Goal: Task Accomplishment & Management: Use online tool/utility

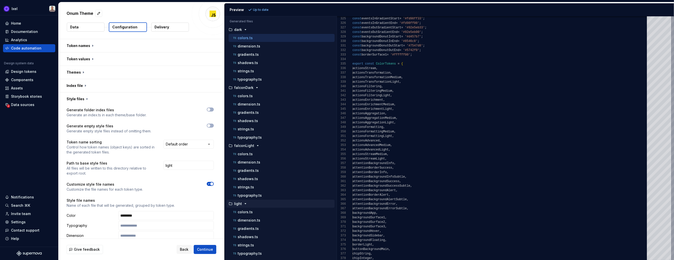
scroll to position [4, 0]
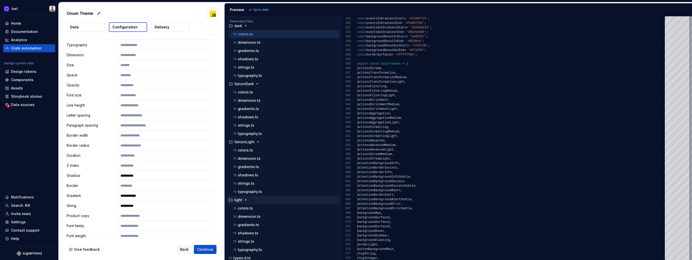
click at [157, 26] on p "Delivery" at bounding box center [162, 27] width 15 height 5
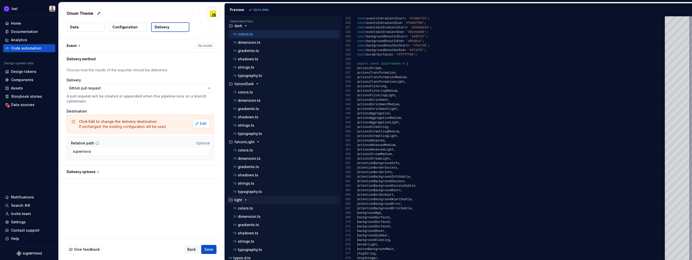
click at [206, 122] on span "Edit" at bounding box center [203, 123] width 7 height 5
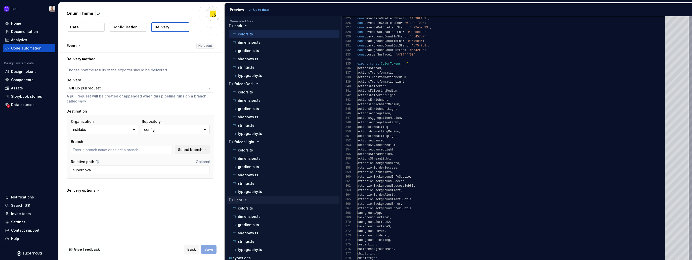
click at [171, 130] on button "config" at bounding box center [176, 129] width 68 height 9
type input "fix-go-yml-vulnerability-dependency"
click at [159, 157] on div "gloss" at bounding box center [157, 157] width 10 height 5
click at [187, 150] on span "Select branch" at bounding box center [190, 149] width 24 height 5
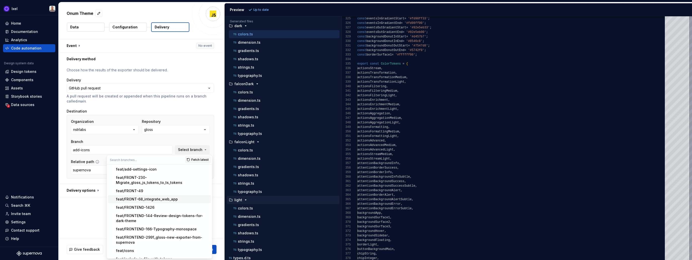
scroll to position [41, 0]
click at [157, 236] on div "feat/FRONTEND-2991_gloss-new-exporter-from-supernova" at bounding box center [162, 241] width 93 height 10
type input "feat/FRONTEND-2991_gloss-new-exporter-from-supernova"
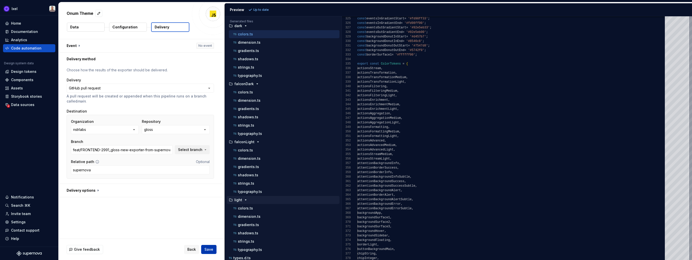
click at [206, 247] on span "Save" at bounding box center [208, 249] width 9 height 5
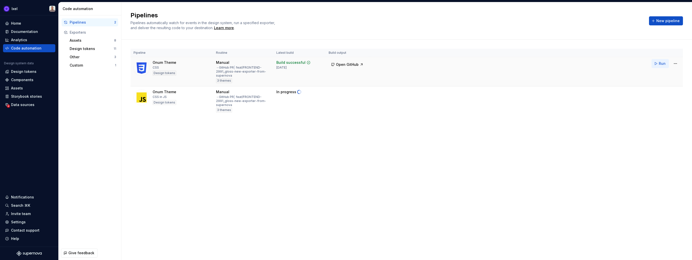
click at [659, 64] on span "Run" at bounding box center [662, 63] width 7 height 5
click at [675, 65] on html "Ixel Home Documentation Analytics Code automation Design system data Design tok…" at bounding box center [346, 130] width 692 height 260
click at [648, 75] on div "Edit pipeline" at bounding box center [668, 74] width 43 height 5
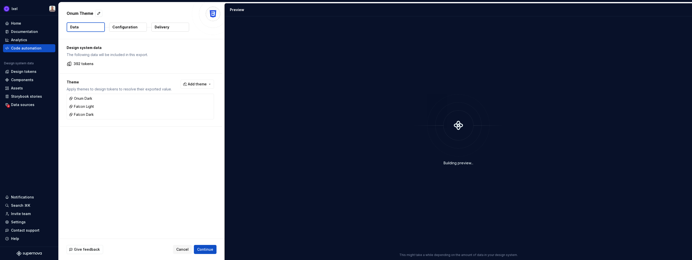
click at [170, 28] on button "Delivery" at bounding box center [170, 27] width 38 height 9
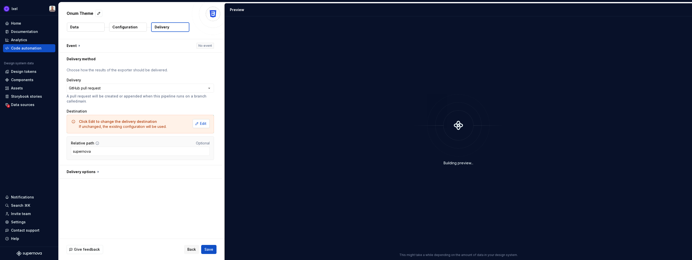
click at [206, 125] on span "Edit" at bounding box center [203, 123] width 7 height 5
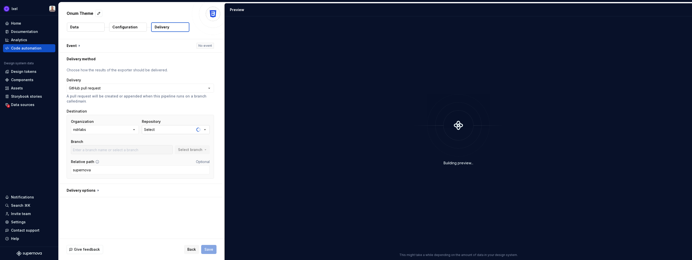
click at [181, 130] on button "Select" at bounding box center [176, 129] width 68 height 9
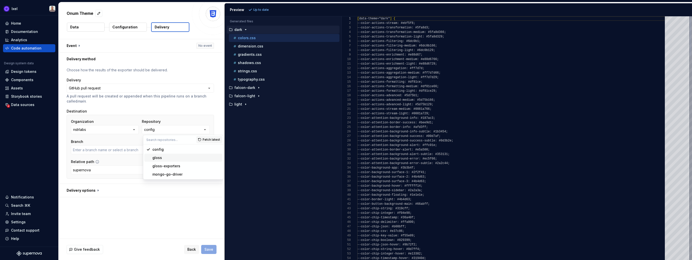
click at [158, 158] on div "gloss" at bounding box center [157, 157] width 10 height 5
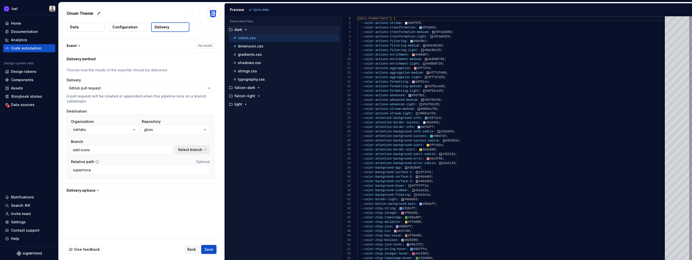
click at [190, 150] on span "Select branch" at bounding box center [190, 149] width 24 height 5
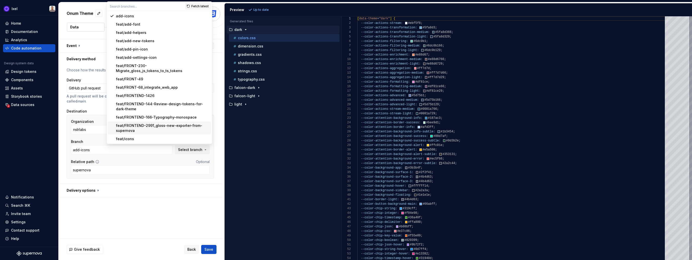
click at [161, 123] on div "feat/FRONTEND-2991_gloss-new-exporter-from-supernova" at bounding box center [162, 128] width 93 height 10
type input "feat/FRONTEND-2991_gloss-new-exporter-from-supernova"
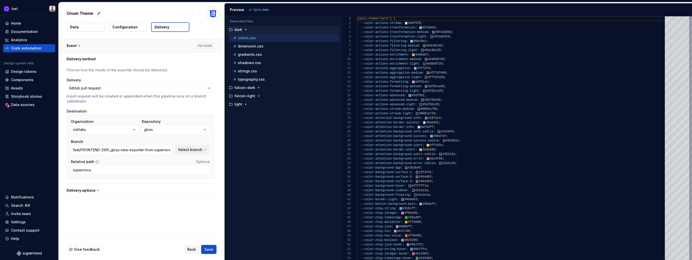
click at [122, 44] on button "button" at bounding box center [140, 45] width 163 height 13
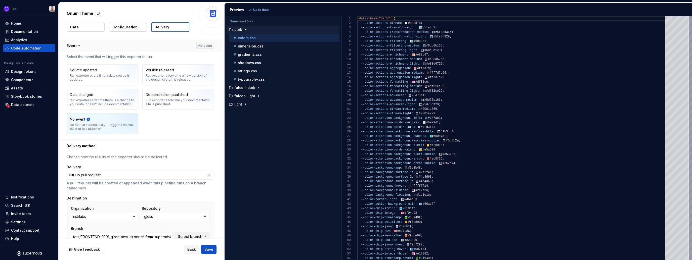
click at [122, 44] on button "button" at bounding box center [140, 45] width 163 height 13
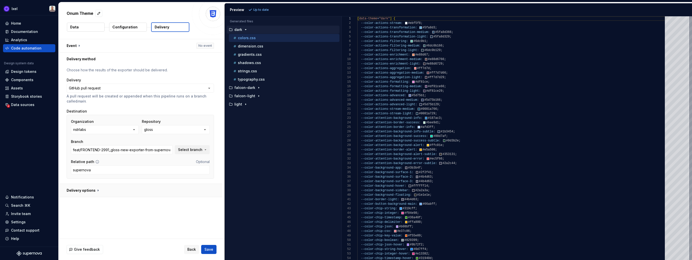
click at [112, 188] on button "button" at bounding box center [140, 190] width 163 height 13
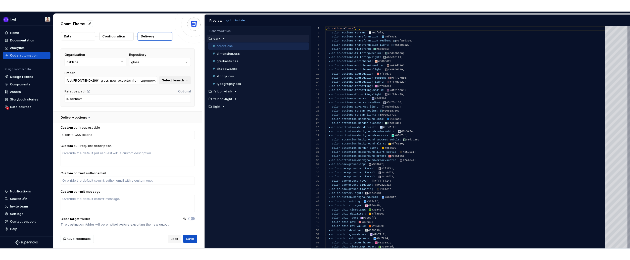
scroll to position [76, 0]
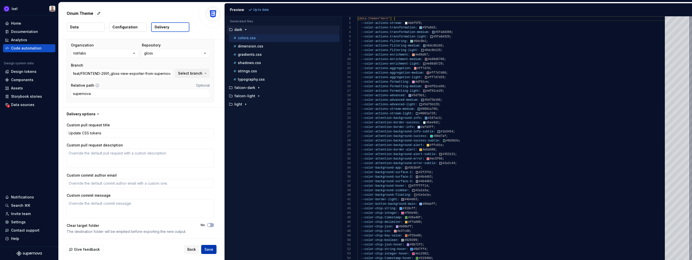
click at [211, 246] on button "Save" at bounding box center [208, 249] width 15 height 9
type textarea "*"
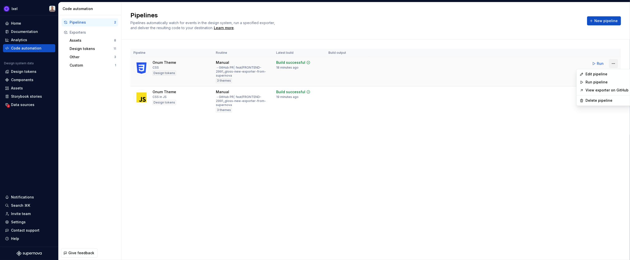
click at [614, 64] on html "Ixel Home Documentation Analytics Code automation Design system data Design tok…" at bounding box center [315, 130] width 630 height 260
click at [594, 92] on link "View exporter on GitHub" at bounding box center [607, 90] width 43 height 5
click at [614, 65] on html "Ixel Home Documentation Analytics Code automation Design system data Design tok…" at bounding box center [315, 130] width 630 height 260
click at [597, 83] on div "Run pipeline" at bounding box center [607, 82] width 43 height 5
click at [336, 63] on td at bounding box center [348, 71] width 44 height 29
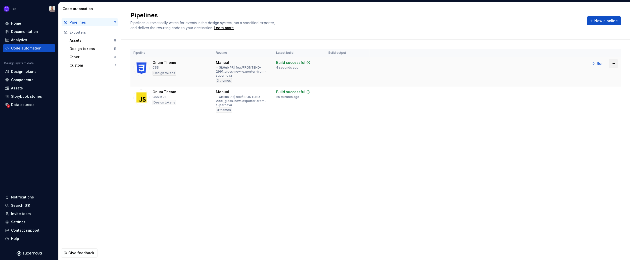
click at [613, 63] on html "Ixel Home Documentation Analytics Code automation Design system data Design tok…" at bounding box center [315, 130] width 630 height 260
click at [593, 74] on div "Edit pipeline" at bounding box center [607, 74] width 43 height 5
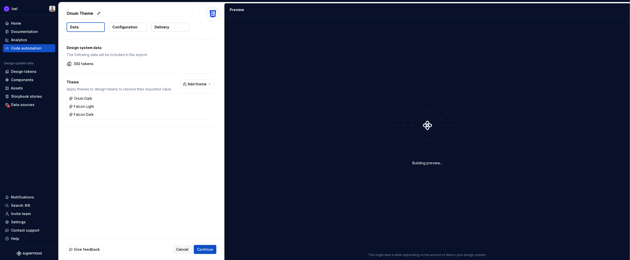
click at [120, 27] on p "Configuration" at bounding box center [124, 27] width 25 height 5
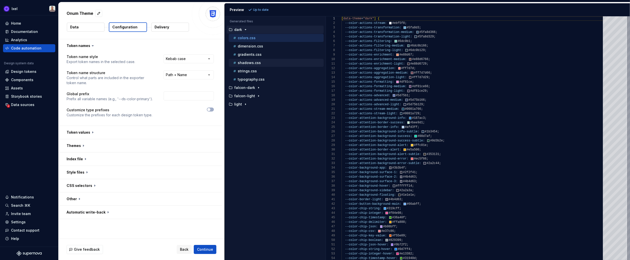
click at [263, 64] on div "shadows.css" at bounding box center [277, 62] width 91 height 5
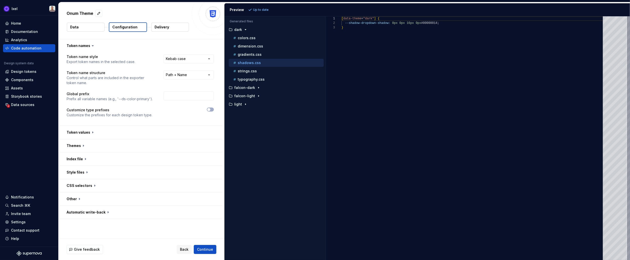
scroll to position [9, 0]
click at [250, 88] on p "falcon-dark" at bounding box center [244, 88] width 21 height 4
click at [248, 96] on p "colors.css" at bounding box center [247, 96] width 18 height 4
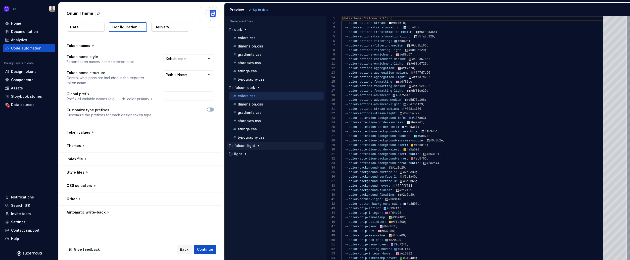
click at [244, 146] on button "falcon-light" at bounding box center [275, 146] width 97 height 6
click at [246, 153] on p "colors.css" at bounding box center [247, 154] width 18 height 4
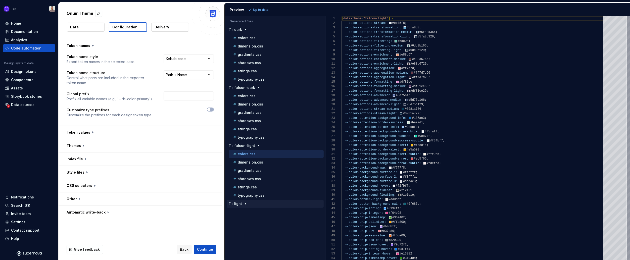
click at [240, 203] on p "light" at bounding box center [238, 204] width 8 height 4
click at [242, 210] on p "colors.css" at bounding box center [247, 212] width 18 height 4
type textarea "**********"
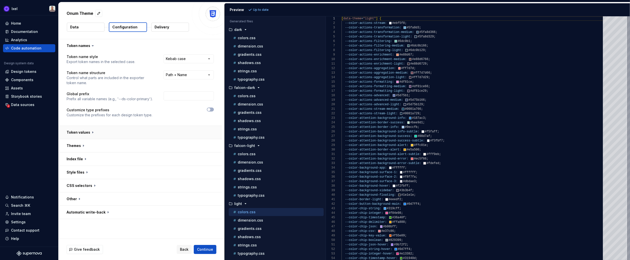
click at [109, 131] on button "button" at bounding box center [140, 132] width 163 height 13
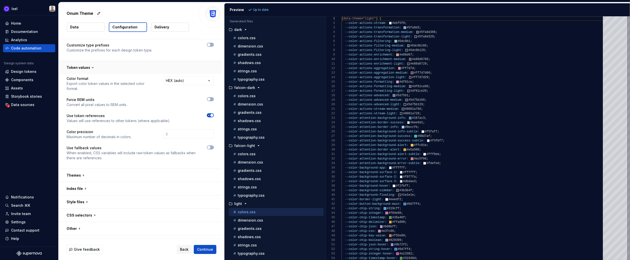
scroll to position [69, 0]
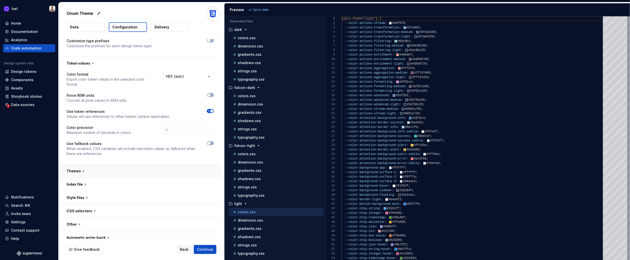
click at [80, 165] on button "button" at bounding box center [140, 171] width 163 height 13
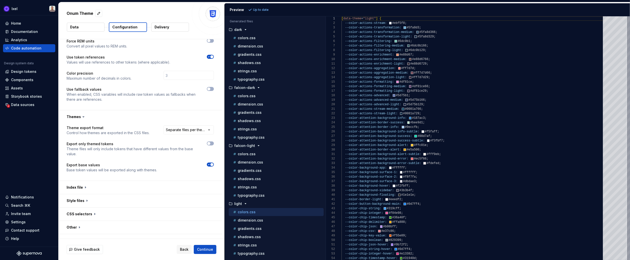
scroll to position [126, 0]
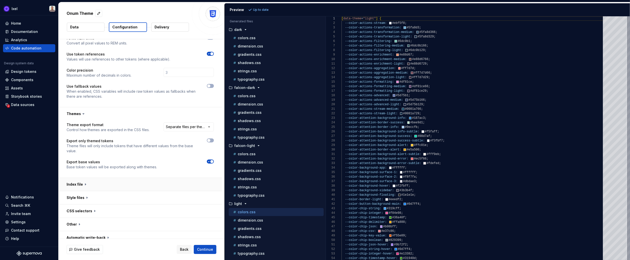
click at [88, 182] on button "button" at bounding box center [140, 184] width 163 height 13
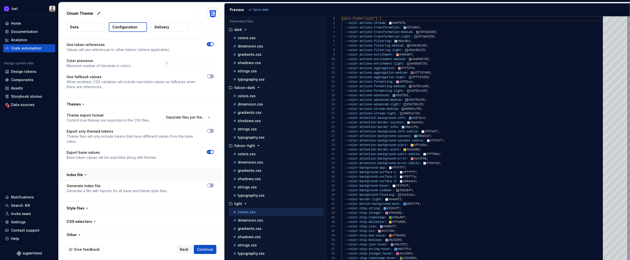
scroll to position [147, 0]
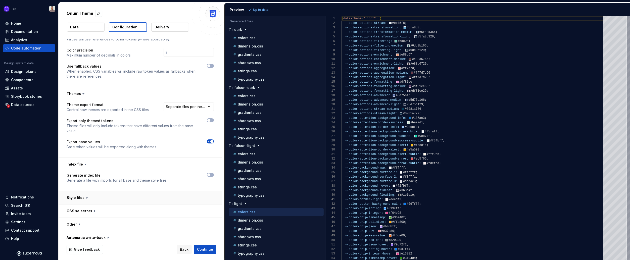
click at [162, 194] on button "button" at bounding box center [140, 197] width 163 height 13
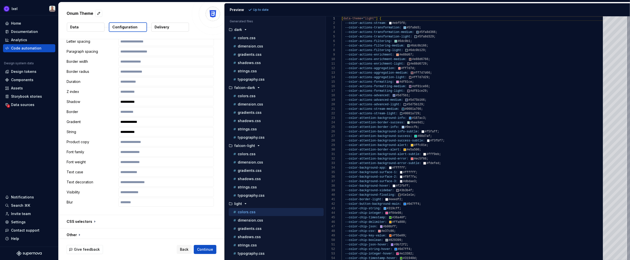
scroll to position [489, 0]
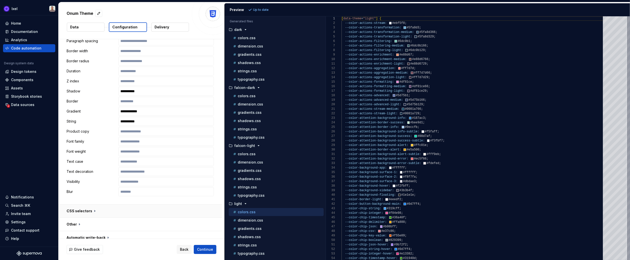
click at [95, 205] on button "button" at bounding box center [140, 211] width 163 height 13
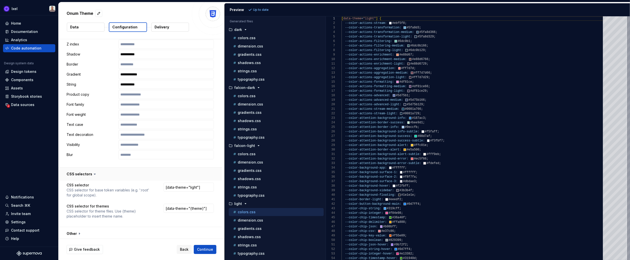
scroll to position [536, 0]
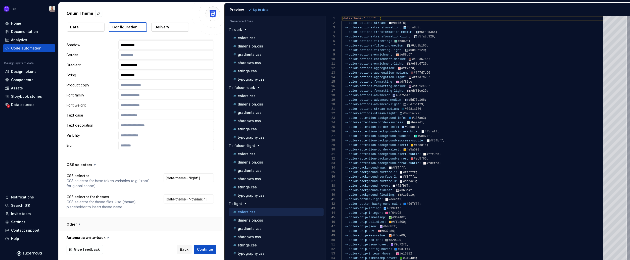
click at [71, 220] on button "button" at bounding box center [140, 224] width 163 height 13
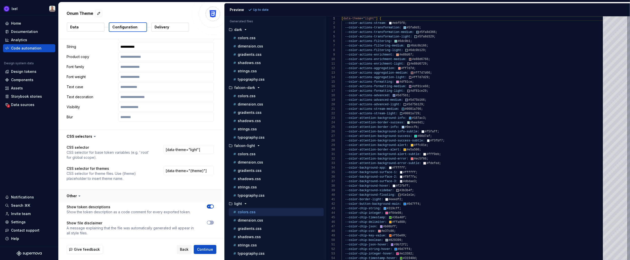
scroll to position [593, 0]
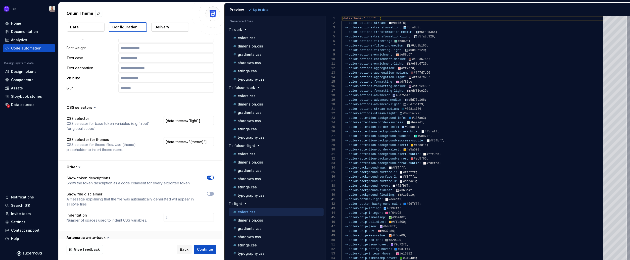
click at [77, 235] on button "button" at bounding box center [140, 237] width 163 height 13
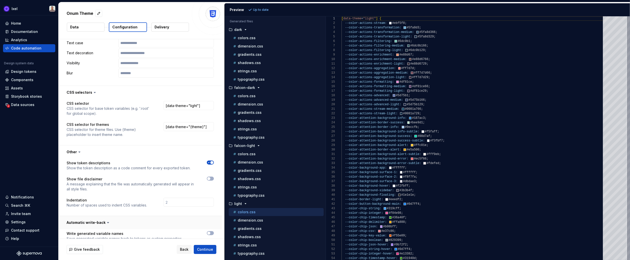
scroll to position [613, 0]
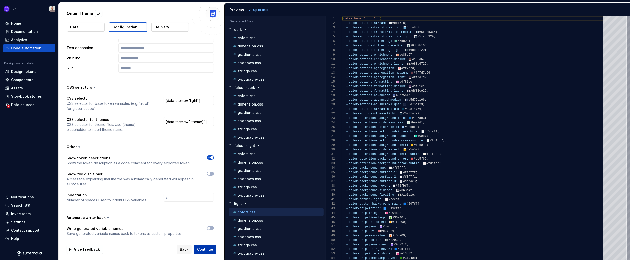
click at [203, 249] on span "Continue" at bounding box center [205, 249] width 16 height 5
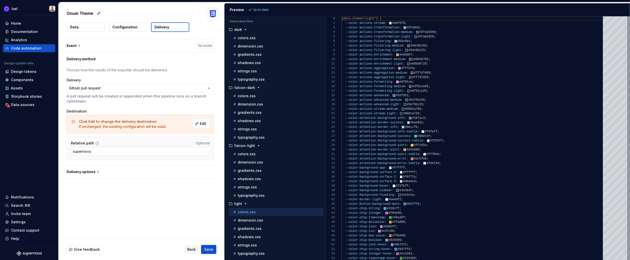
click at [191, 149] on input "supernova" at bounding box center [140, 151] width 139 height 9
click at [88, 170] on button "button" at bounding box center [140, 171] width 163 height 13
type textarea "*"
click at [147, 87] on html "**********" at bounding box center [315, 130] width 630 height 260
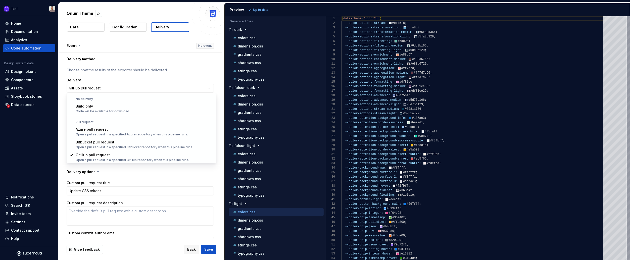
select select "*********"
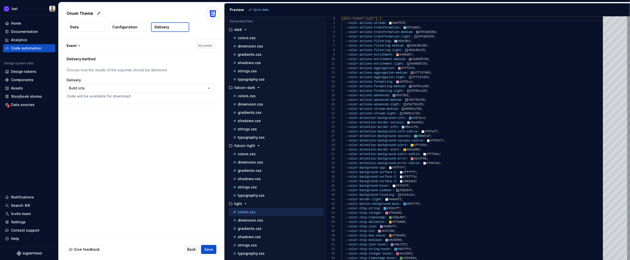
click at [159, 90] on html "**********" at bounding box center [315, 130] width 630 height 260
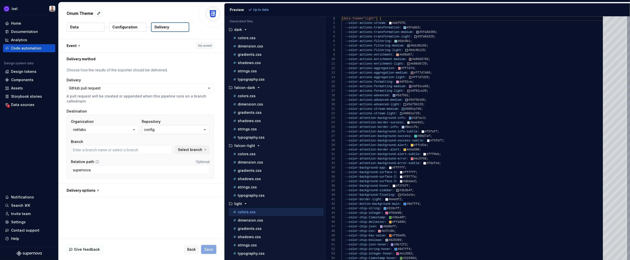
click at [172, 129] on button "config" at bounding box center [176, 129] width 68 height 9
type input "fix-go-yml-vulnerability-dependency"
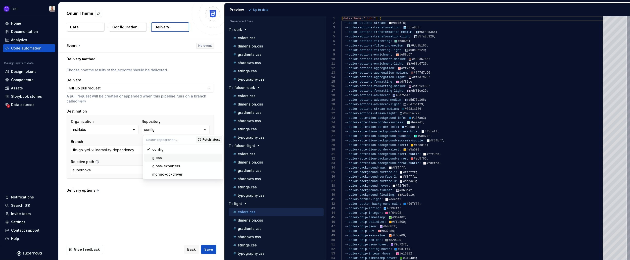
click at [156, 159] on div "gloss" at bounding box center [157, 157] width 10 height 5
click at [193, 150] on span "Select branch" at bounding box center [190, 149] width 24 height 5
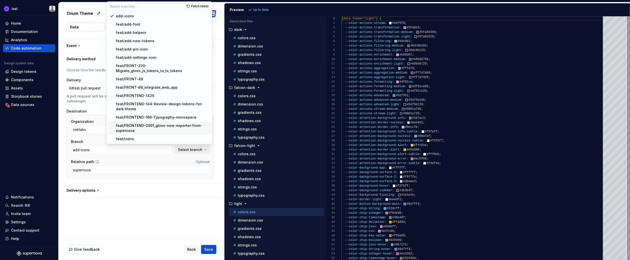
click at [153, 123] on div "feat/FRONTEND-2991_gloss-new-exporter-from-supernova" at bounding box center [162, 128] width 93 height 10
type input "feat/FRONTEND-2991_gloss-new-exporter-from-supernova"
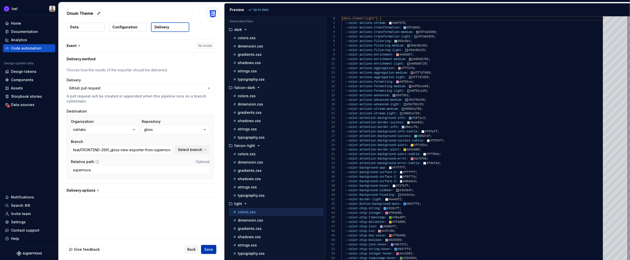
click at [210, 250] on span "Save" at bounding box center [208, 249] width 9 height 5
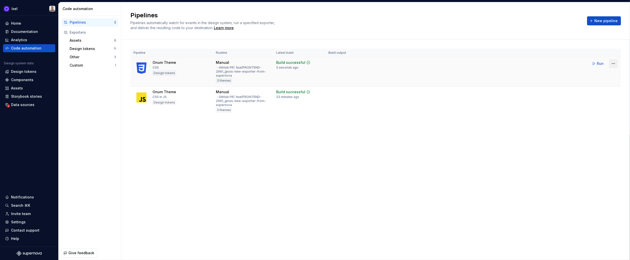
click at [614, 63] on html "Ixel Home Documentation Analytics Code automation Design system data Design tok…" at bounding box center [315, 130] width 630 height 260
click at [586, 74] on div "Edit pipeline" at bounding box center [607, 74] width 43 height 5
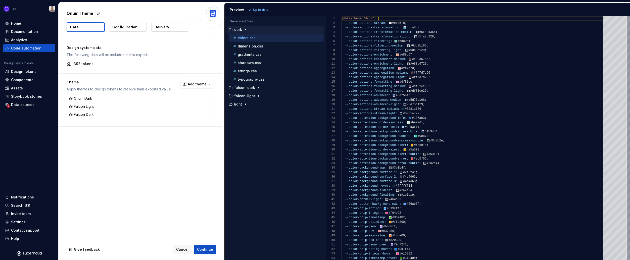
click at [161, 28] on p "Delivery" at bounding box center [162, 27] width 15 height 5
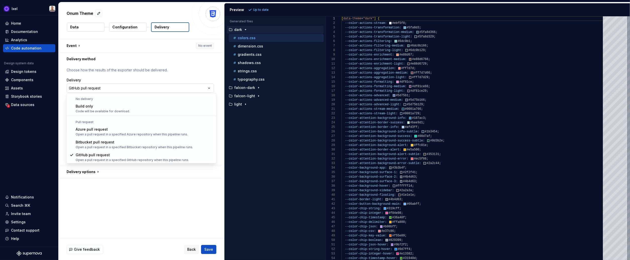
click at [168, 89] on html "**********" at bounding box center [315, 130] width 630 height 260
select select "*********"
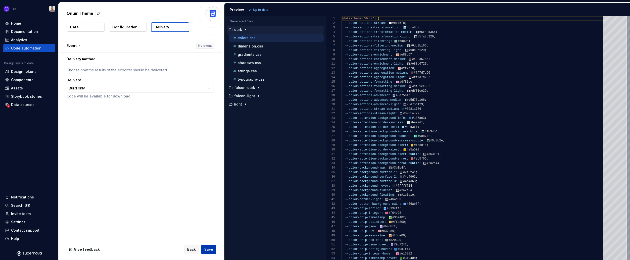
click at [206, 254] on button "Save" at bounding box center [208, 249] width 15 height 9
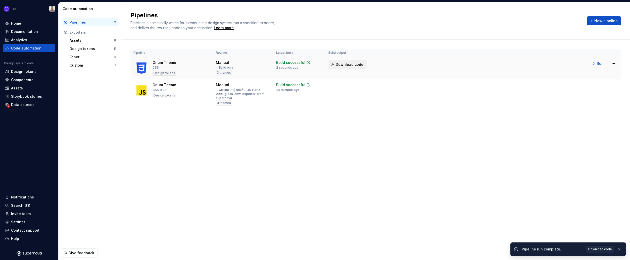
click at [351, 64] on span "Download code" at bounding box center [350, 64] width 28 height 5
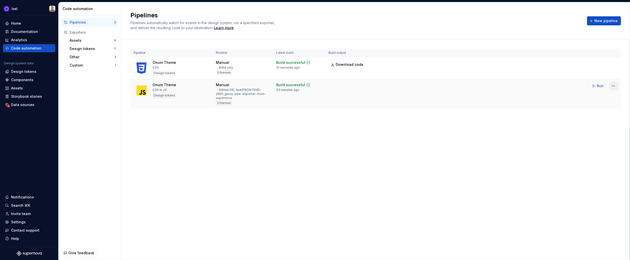
click at [613, 85] on html "Ixel Home Documentation Analytics Code automation Design system data Design tok…" at bounding box center [315, 130] width 630 height 260
click at [590, 96] on div "Edit pipeline" at bounding box center [607, 96] width 43 height 5
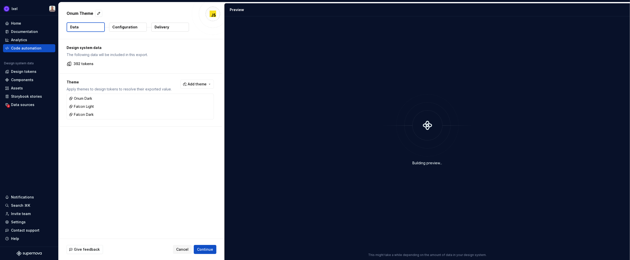
click at [171, 27] on button "Delivery" at bounding box center [170, 27] width 38 height 9
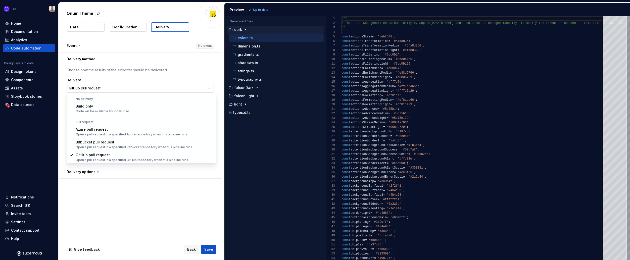
click at [116, 89] on html "**********" at bounding box center [315, 130] width 630 height 260
select select "*********"
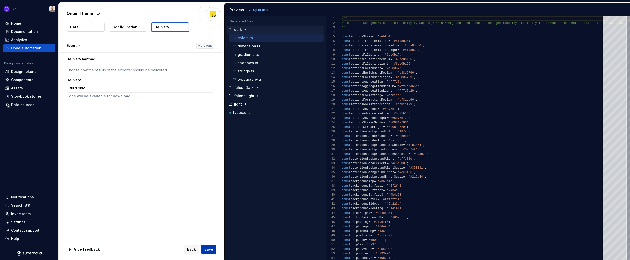
click at [210, 250] on span "Save" at bounding box center [208, 249] width 9 height 5
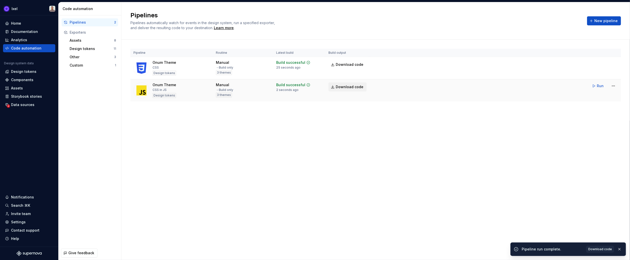
click at [345, 88] on span "Download code" at bounding box center [350, 86] width 28 height 5
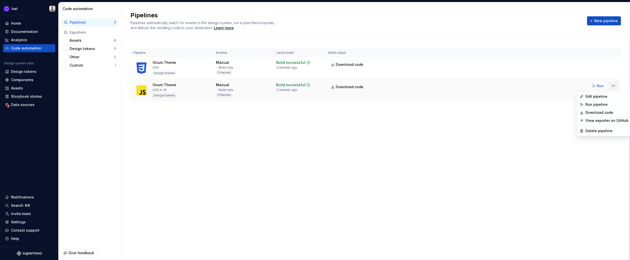
click at [616, 85] on html "Ixel Home Documentation Analytics Code automation Design system data Design tok…" at bounding box center [315, 130] width 630 height 260
click at [590, 99] on div "Edit pipeline" at bounding box center [604, 97] width 53 height 8
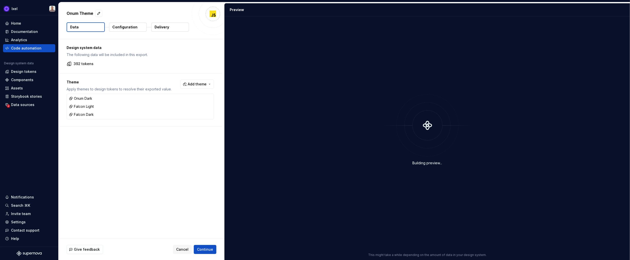
click at [122, 28] on p "Configuration" at bounding box center [124, 27] width 25 height 5
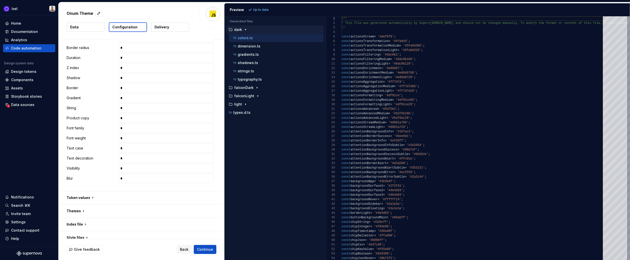
scroll to position [215, 0]
click at [78, 191] on button "button" at bounding box center [140, 192] width 163 height 13
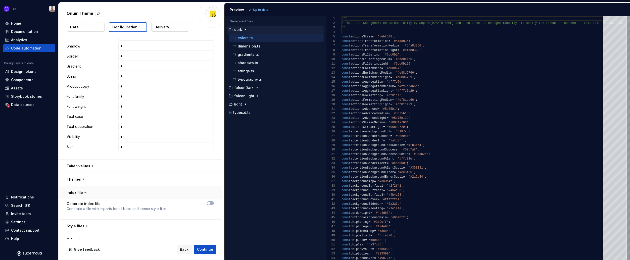
click at [78, 191] on button "button" at bounding box center [140, 192] width 163 height 13
click at [79, 203] on button "button" at bounding box center [140, 206] width 163 height 13
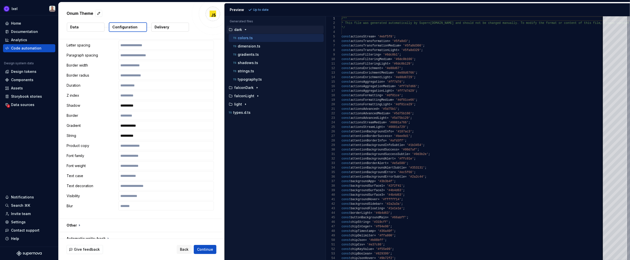
scroll to position [579, 0]
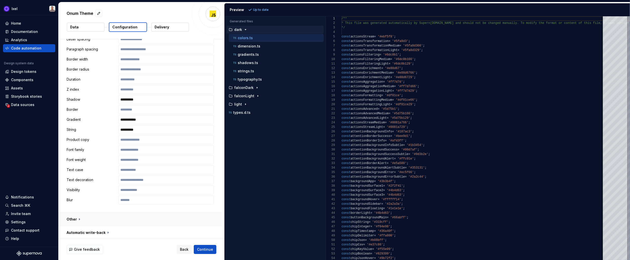
click at [75, 220] on button "button" at bounding box center [140, 219] width 163 height 13
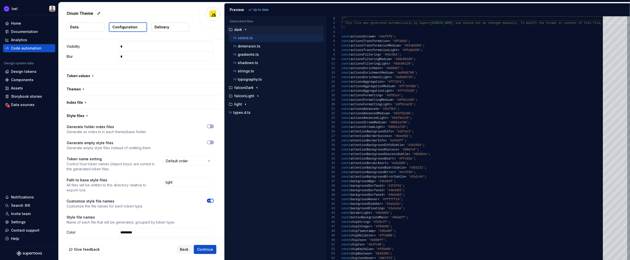
scroll to position [304, 0]
click at [87, 76] on button "button" at bounding box center [140, 76] width 163 height 13
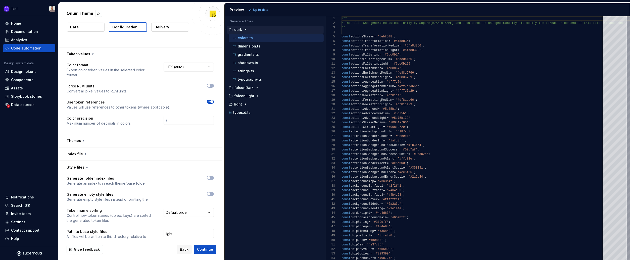
scroll to position [319, 0]
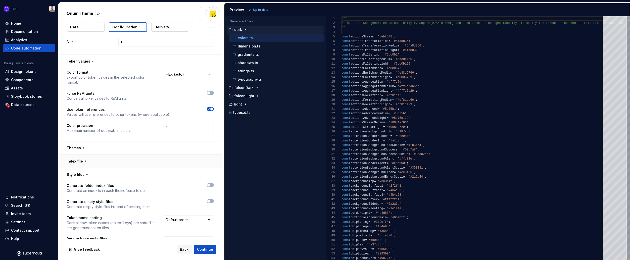
click at [80, 155] on button "button" at bounding box center [140, 161] width 163 height 13
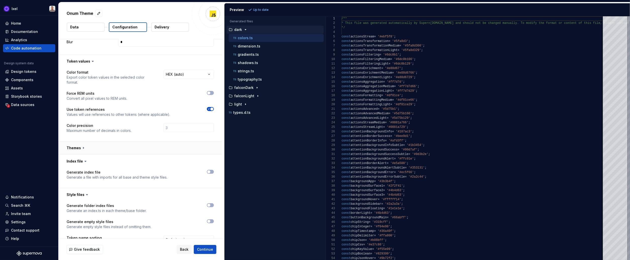
click at [77, 143] on button "button" at bounding box center [140, 148] width 163 height 13
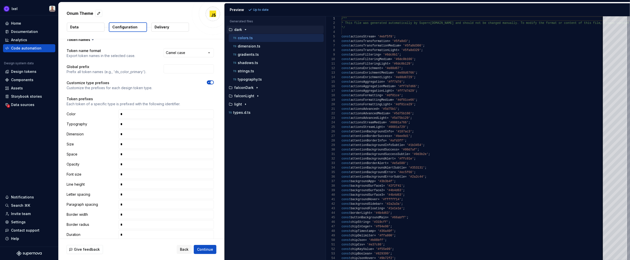
scroll to position [0, 0]
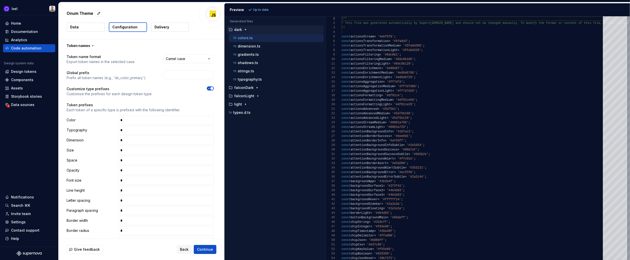
click at [85, 26] on button "Data" at bounding box center [86, 27] width 38 height 9
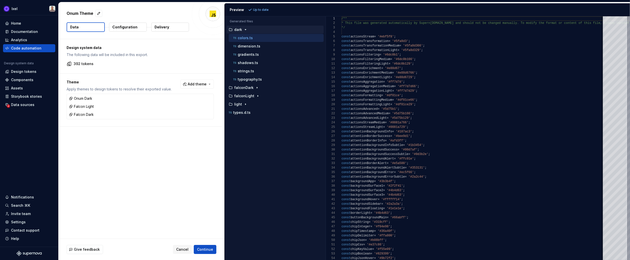
click at [160, 27] on p "Delivery" at bounding box center [162, 27] width 15 height 5
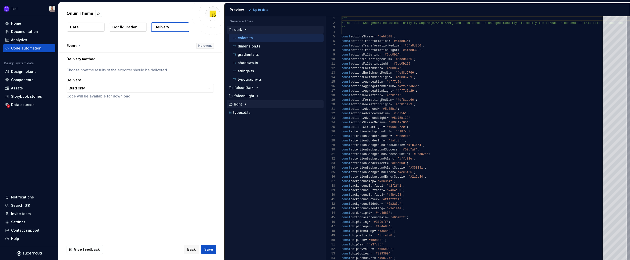
click at [237, 103] on p "light" at bounding box center [238, 104] width 8 height 4
click at [244, 94] on p "falconLight" at bounding box center [244, 96] width 20 height 4
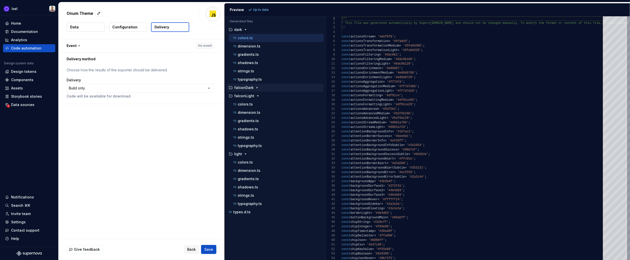
click at [244, 88] on p "falconDark" at bounding box center [243, 88] width 19 height 4
click at [21, 32] on div "Documentation" at bounding box center [24, 31] width 27 height 5
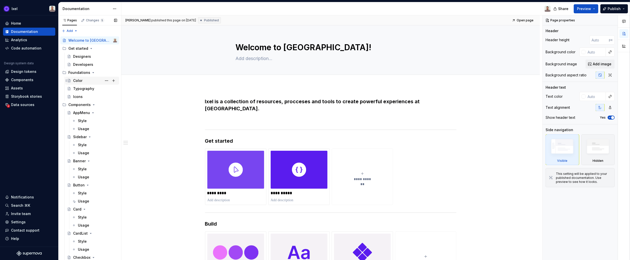
click at [77, 79] on div "Color" at bounding box center [77, 80] width 9 height 5
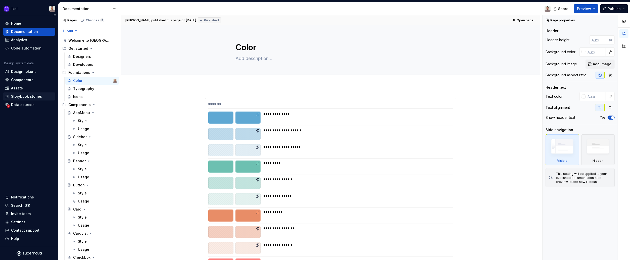
click at [21, 95] on div "Storybook stories" at bounding box center [26, 96] width 31 height 5
type textarea "*"
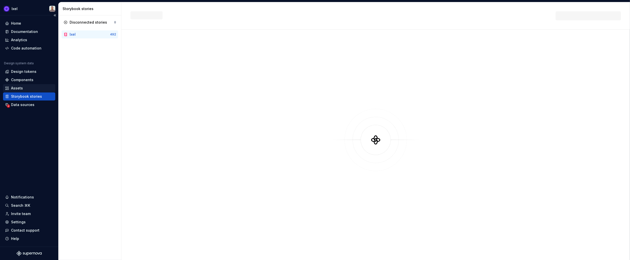
click at [16, 88] on div "Assets" at bounding box center [17, 88] width 12 height 5
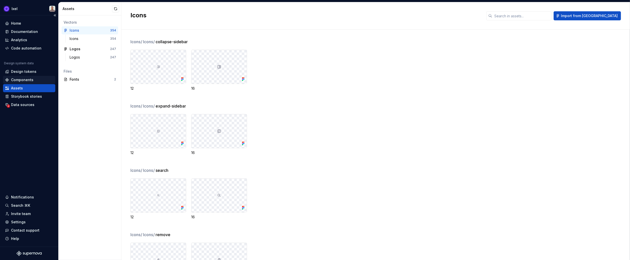
click at [22, 80] on div "Components" at bounding box center [22, 79] width 22 height 5
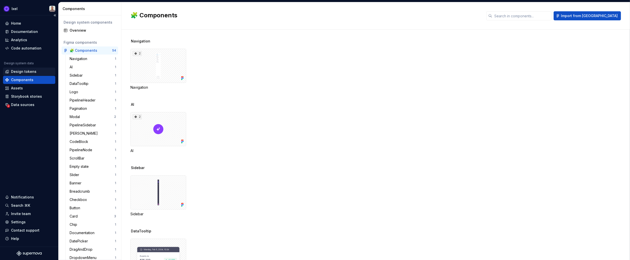
click at [23, 70] on div "Design tokens" at bounding box center [23, 71] width 25 height 5
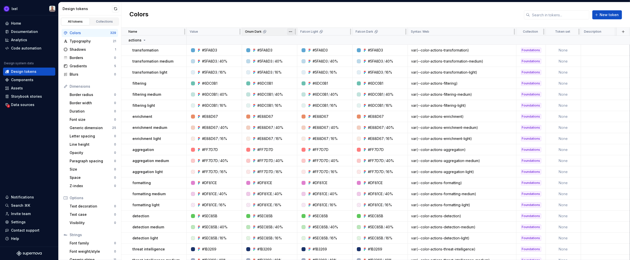
click at [290, 31] on html "Ixel Home Documentation Analytics Code automation Design system data Design tok…" at bounding box center [315, 130] width 630 height 260
click at [304, 42] on span "Edit theme" at bounding box center [312, 41] width 33 height 5
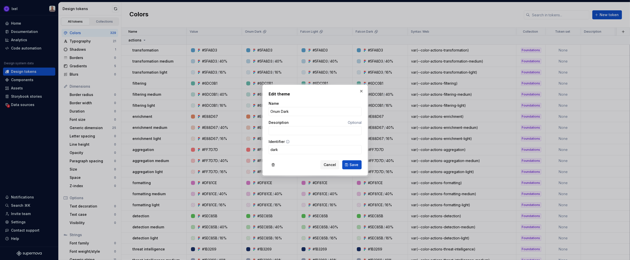
click at [287, 142] on icon at bounding box center [288, 142] width 4 height 4
click at [332, 163] on span "Cancel" at bounding box center [330, 164] width 12 height 5
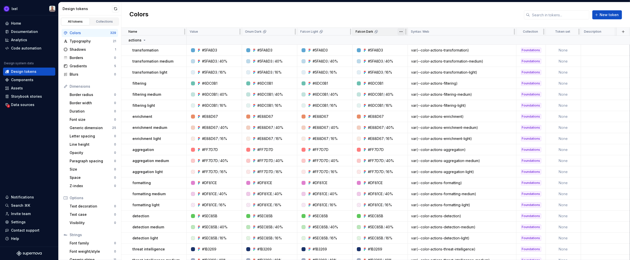
click at [403, 32] on html "Ixel Home Documentation Analytics Code automation Design system data Design tok…" at bounding box center [315, 130] width 630 height 260
click at [407, 40] on span "Edit theme" at bounding box center [423, 41] width 33 height 5
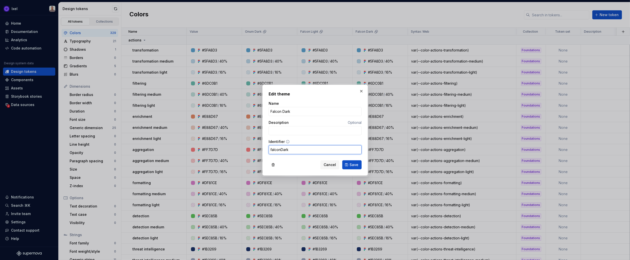
click at [283, 149] on input "falconDark" at bounding box center [315, 149] width 93 height 9
click at [354, 164] on span "Save" at bounding box center [354, 164] width 9 height 5
type input "falcon_dark"
click at [350, 165] on span "Save" at bounding box center [354, 164] width 9 height 5
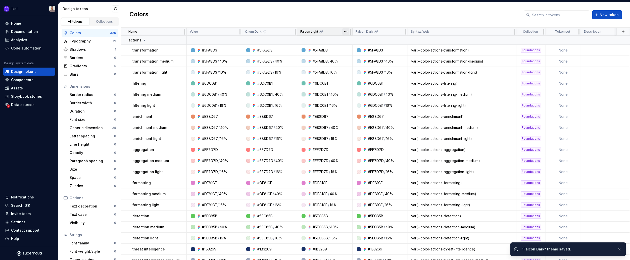
click at [345, 31] on html "Ixel Home Documentation Analytics Code automation Design system data Design tok…" at bounding box center [315, 130] width 630 height 260
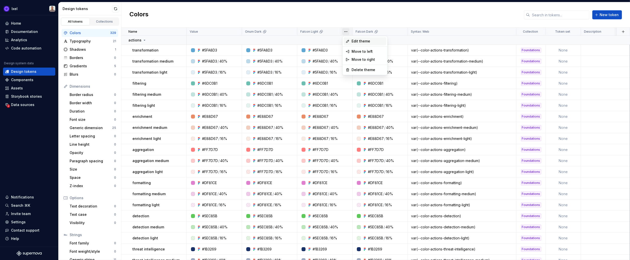
click at [353, 41] on span "Edit theme" at bounding box center [368, 41] width 33 height 5
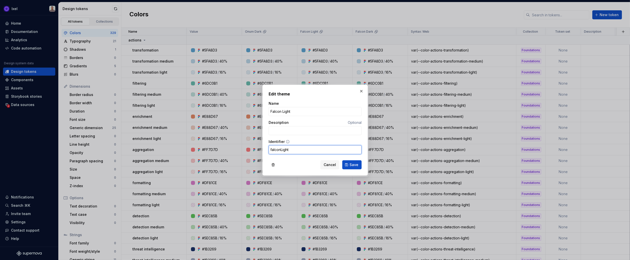
click at [282, 149] on input "falconLight" at bounding box center [315, 149] width 93 height 9
type input "falcon_light"
click at [342, 160] on button "Save" at bounding box center [351, 164] width 19 height 9
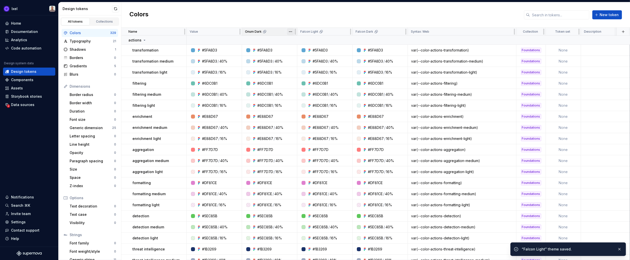
click at [292, 32] on html "Ixel Home Documentation Analytics Code automation Design system data Design tok…" at bounding box center [315, 130] width 630 height 260
click at [299, 42] on span "Edit theme" at bounding box center [312, 41] width 33 height 5
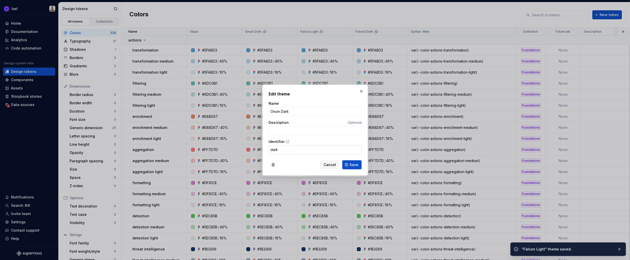
click at [279, 153] on input "dark" at bounding box center [315, 149] width 93 height 9
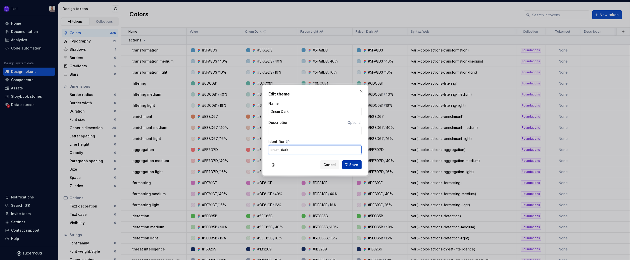
type input "onum_dark"
click at [353, 167] on button "Save" at bounding box center [351, 164] width 19 height 9
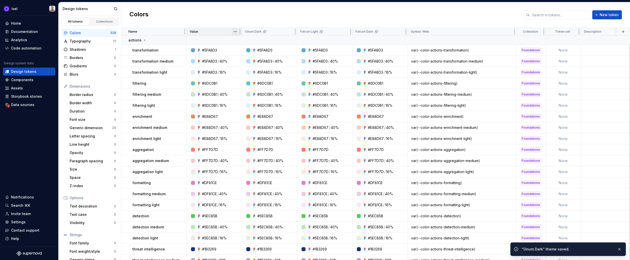
click at [235, 32] on html "Ixel Home Documentation Analytics Code automation Design system data Design tok…" at bounding box center [315, 130] width 630 height 260
click at [193, 32] on html "Ixel Home Documentation Analytics Code automation Design system data Design tok…" at bounding box center [315, 130] width 630 height 260
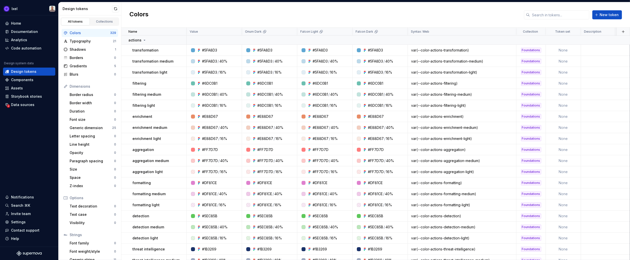
click at [193, 32] on p "Value" at bounding box center [194, 32] width 8 height 4
click at [195, 31] on p "Value" at bounding box center [194, 32] width 8 height 4
click at [508, 33] on html "Ixel Home Documentation Analytics Code automation Design system data Design tok…" at bounding box center [315, 130] width 630 height 260
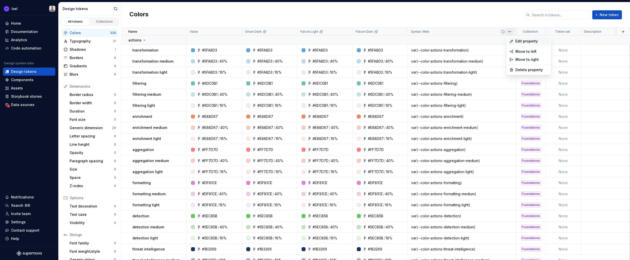
click at [514, 41] on icon at bounding box center [512, 41] width 4 height 4
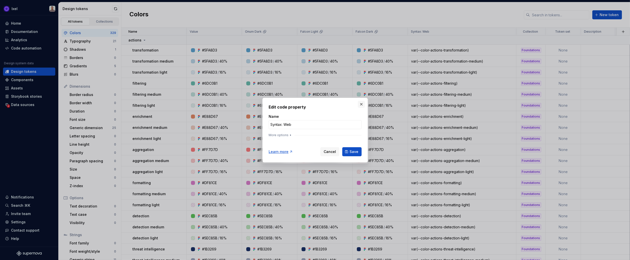
click at [361, 104] on button "button" at bounding box center [361, 104] width 7 height 7
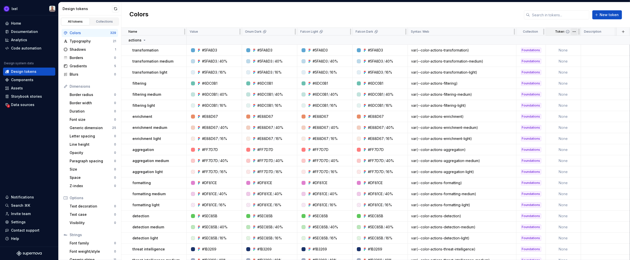
click at [575, 32] on html "Ixel Home Documentation Analytics Code automation Design system data Design tok…" at bounding box center [315, 130] width 630 height 260
click at [512, 18] on html "Ixel Home Documentation Analytics Code automation Design system data Design tok…" at bounding box center [315, 130] width 630 height 260
click at [78, 96] on div "Border radius" at bounding box center [92, 94] width 44 height 5
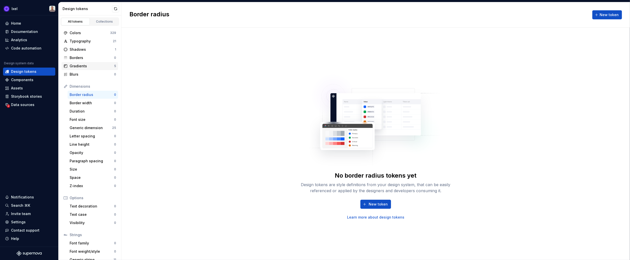
click at [77, 70] on div "Gradients 5" at bounding box center [90, 66] width 57 height 8
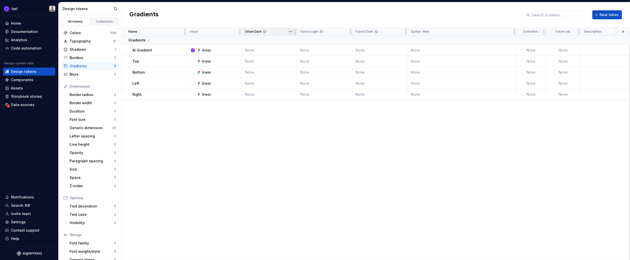
click at [292, 33] on html "Ixel Home Documentation Analytics Code automation Design system data Design tok…" at bounding box center [315, 130] width 630 height 260
click at [296, 39] on div "Edit theme" at bounding box center [309, 41] width 43 height 8
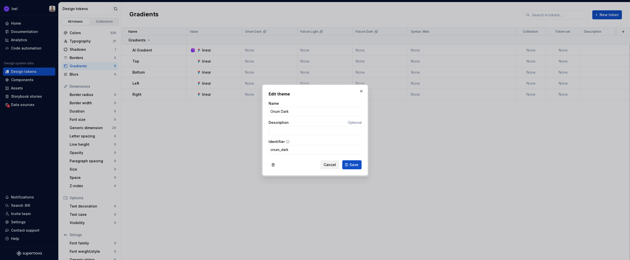
click at [331, 166] on span "Cancel" at bounding box center [330, 164] width 12 height 5
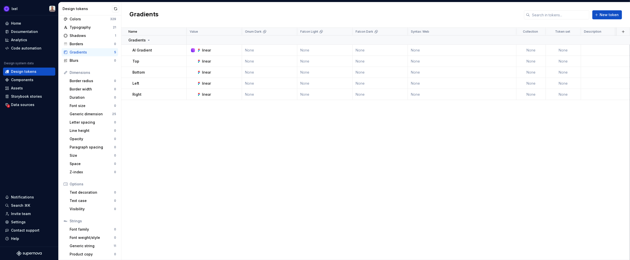
scroll to position [15, 0]
click at [28, 79] on div "Components" at bounding box center [22, 79] width 22 height 5
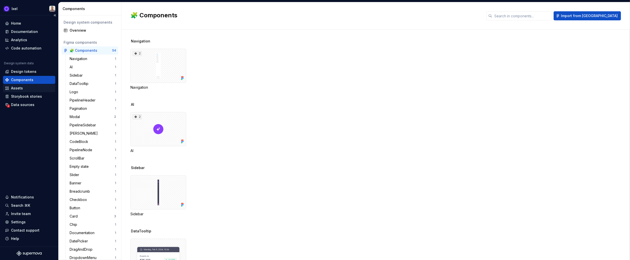
click at [21, 86] on div "Assets" at bounding box center [17, 88] width 12 height 5
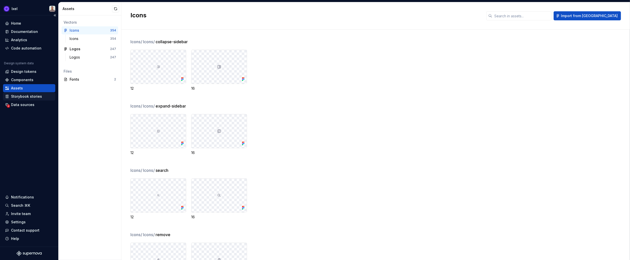
click at [24, 96] on div "Storybook stories" at bounding box center [26, 96] width 31 height 5
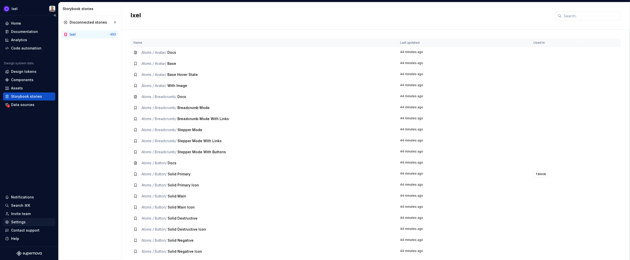
click at [24, 222] on div "Settings" at bounding box center [18, 222] width 15 height 5
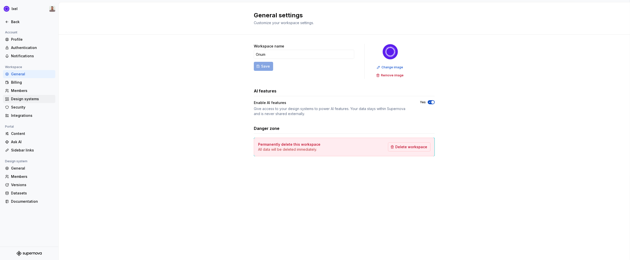
click at [21, 99] on div "Design systems" at bounding box center [32, 99] width 42 height 5
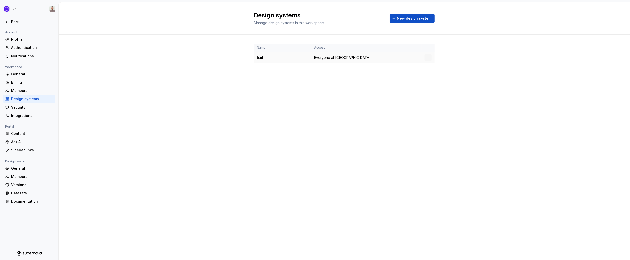
click at [259, 57] on div "Ixel" at bounding box center [282, 57] width 51 height 5
click at [428, 57] on html "Ixel Back Account Profile Authentication Notifications Workspace General Billin…" at bounding box center [315, 130] width 630 height 260
click at [436, 77] on div "Design system settings" at bounding box center [458, 75] width 48 height 5
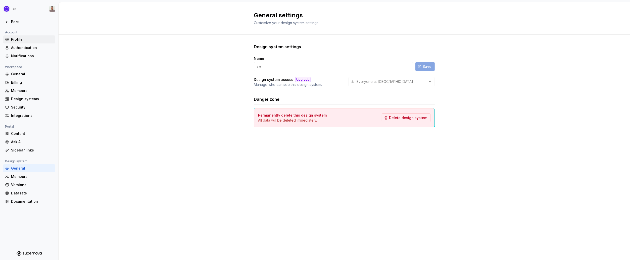
click at [13, 40] on div "Profile" at bounding box center [32, 39] width 42 height 5
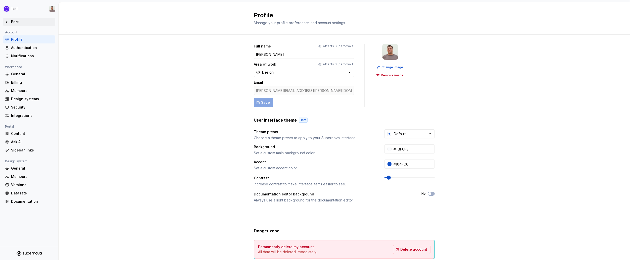
click at [17, 23] on div "Back" at bounding box center [32, 21] width 42 height 5
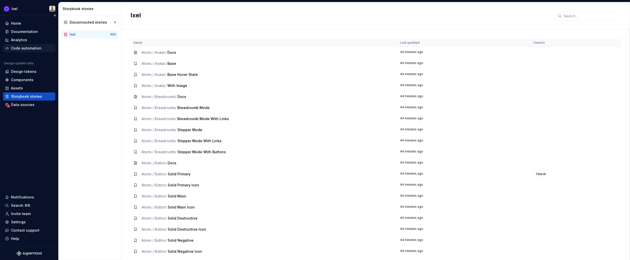
click at [20, 46] on div "Code automation" at bounding box center [26, 48] width 30 height 5
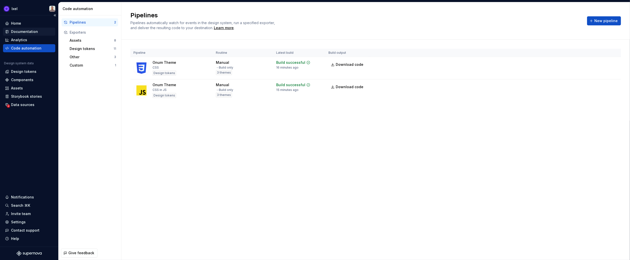
click at [26, 30] on div "Documentation" at bounding box center [24, 31] width 27 height 5
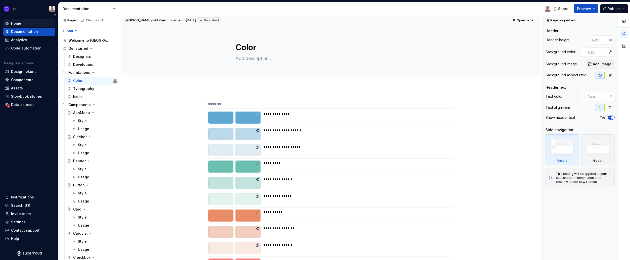
type textarea "*"
click at [19, 21] on div "Home" at bounding box center [16, 23] width 10 height 5
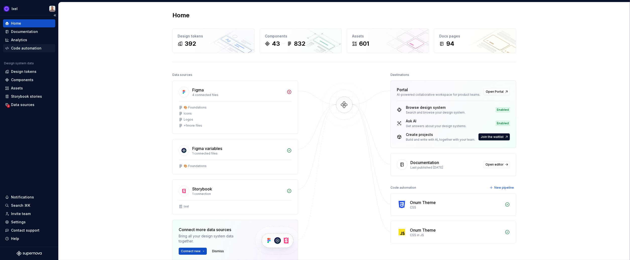
click at [21, 50] on div "Code automation" at bounding box center [26, 48] width 30 height 5
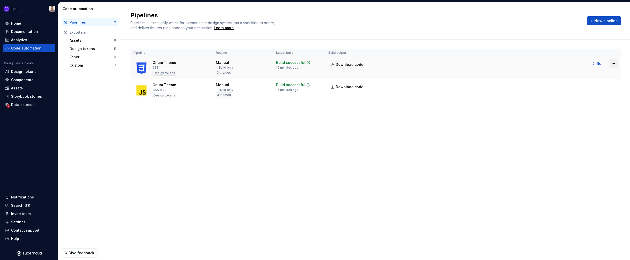
click at [614, 64] on html "Ixel Home Documentation Analytics Code automation Design system data Design tok…" at bounding box center [315, 130] width 630 height 260
click at [588, 74] on div "Edit pipeline" at bounding box center [607, 74] width 43 height 5
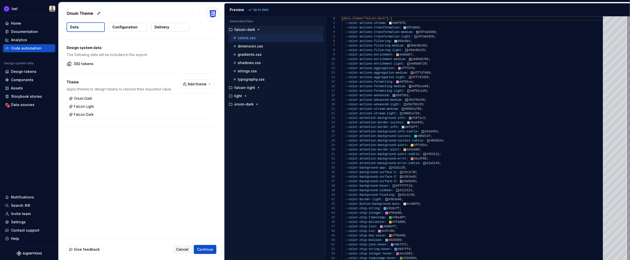
click at [127, 27] on p "Configuration" at bounding box center [124, 27] width 25 height 5
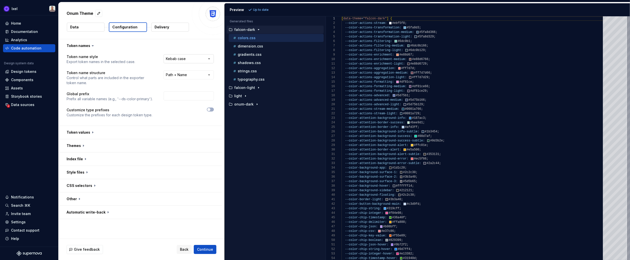
click at [188, 60] on html "**********" at bounding box center [315, 130] width 630 height 260
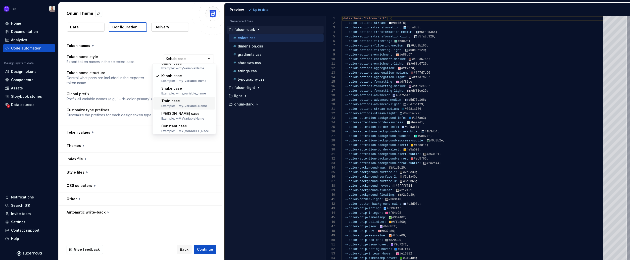
scroll to position [20, 0]
select select "*********"
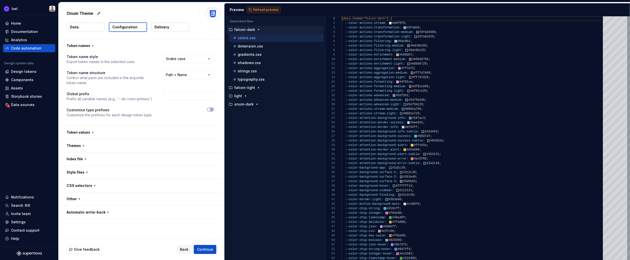
click at [263, 11] on span "Refresh preview" at bounding box center [265, 10] width 25 height 4
type textarea "**********"
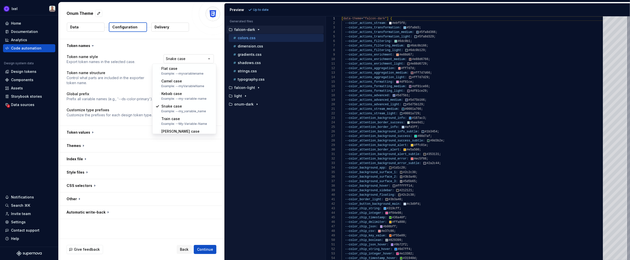
click at [194, 58] on html "**********" at bounding box center [315, 130] width 630 height 260
select select "*********"
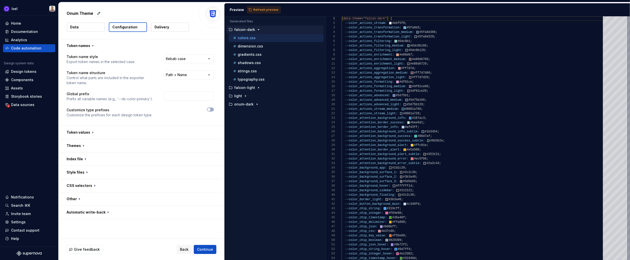
click at [264, 7] on button "Refresh preview" at bounding box center [264, 9] width 34 height 7
type textarea "**********"
click at [122, 129] on button "button" at bounding box center [140, 132] width 163 height 13
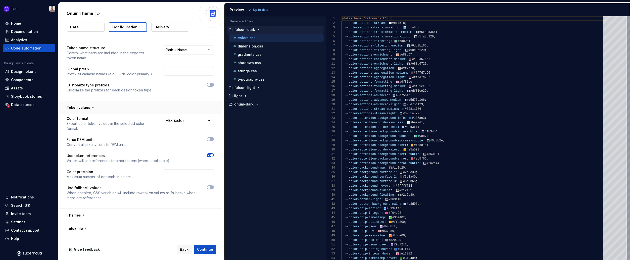
scroll to position [69, 0]
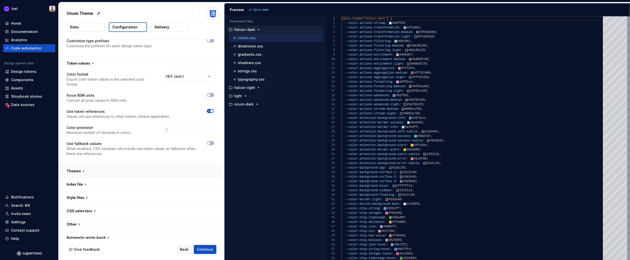
click at [103, 169] on button "button" at bounding box center [140, 171] width 163 height 13
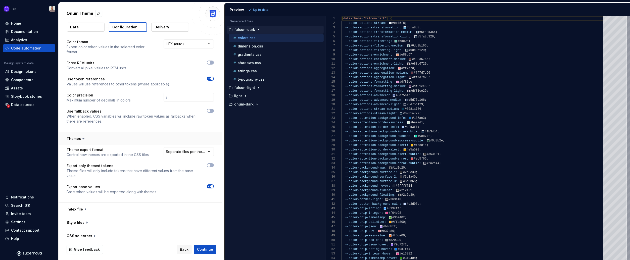
scroll to position [126, 0]
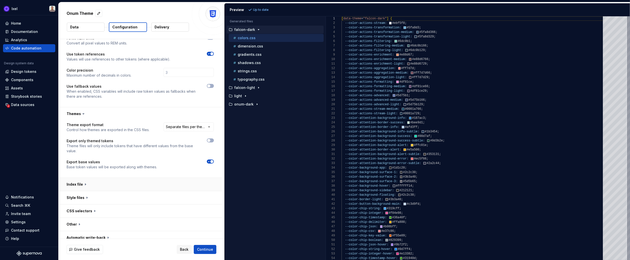
click at [102, 178] on button "button" at bounding box center [140, 184] width 163 height 13
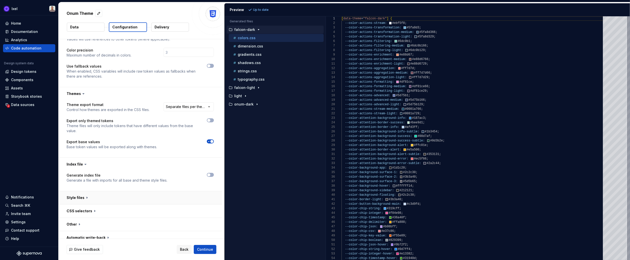
click at [101, 192] on button "button" at bounding box center [140, 197] width 163 height 13
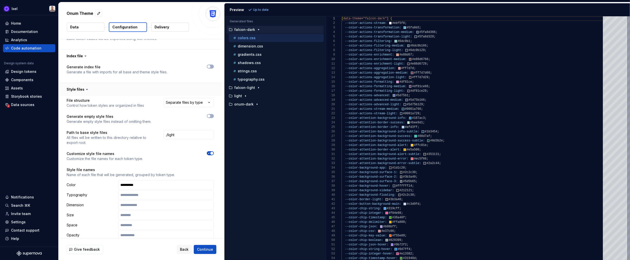
scroll to position [259, 0]
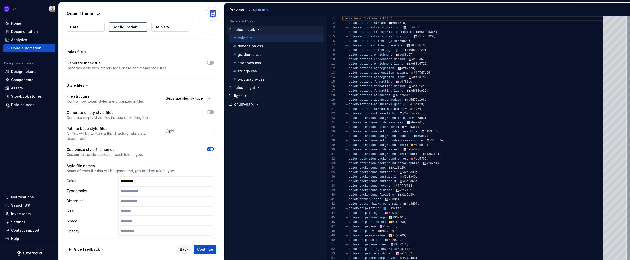
click at [180, 126] on input "./light" at bounding box center [189, 130] width 50 height 9
type input "./onum_light"
click at [186, 139] on div "**********" at bounding box center [140, 263] width 147 height 339
click at [262, 10] on span "Refresh preview" at bounding box center [265, 10] width 25 height 4
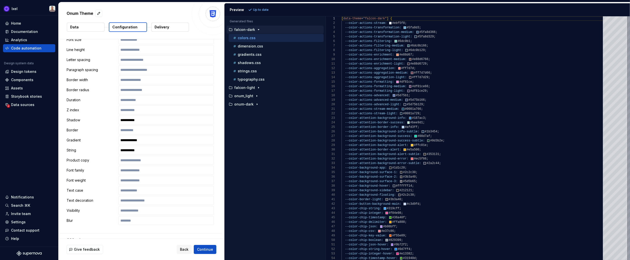
scroll to position [489, 0]
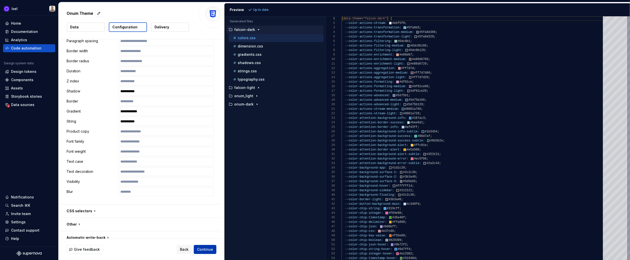
click at [209, 251] on span "Continue" at bounding box center [205, 249] width 16 height 5
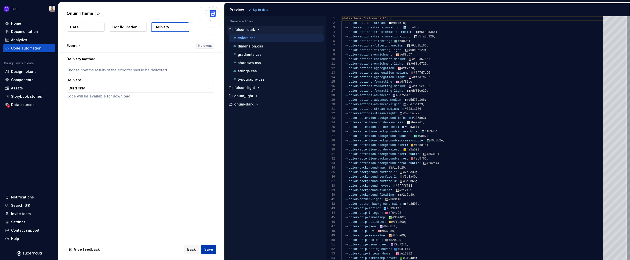
click at [211, 250] on span "Save" at bounding box center [208, 249] width 9 height 5
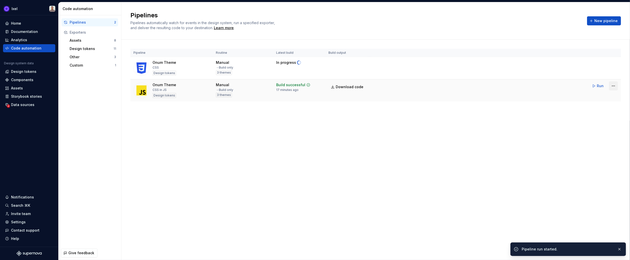
click at [614, 85] on html "Ixel Home Documentation Analytics Code automation Design system data Design tok…" at bounding box center [315, 130] width 630 height 260
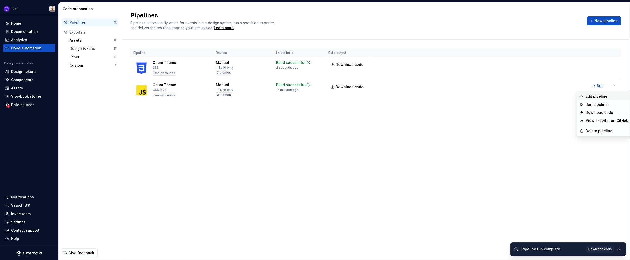
click at [594, 96] on div "Edit pipeline" at bounding box center [607, 96] width 43 height 5
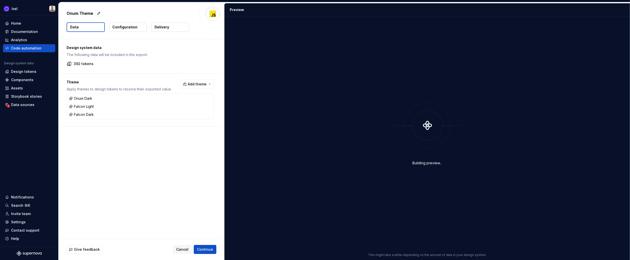
click at [126, 28] on p "Configuration" at bounding box center [124, 27] width 25 height 5
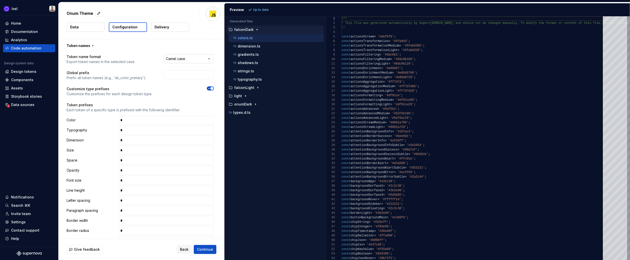
click at [187, 59] on html "**********" at bounding box center [315, 130] width 630 height 260
click at [153, 51] on html "**********" at bounding box center [315, 130] width 630 height 260
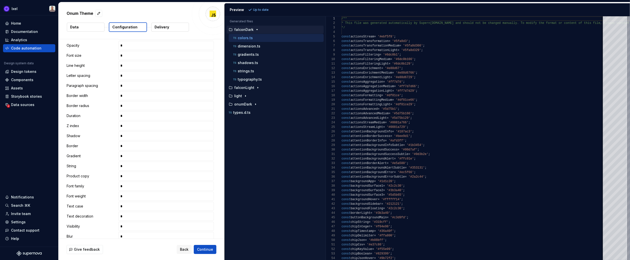
scroll to position [215, 0]
click at [87, 168] on button "button" at bounding box center [140, 166] width 163 height 13
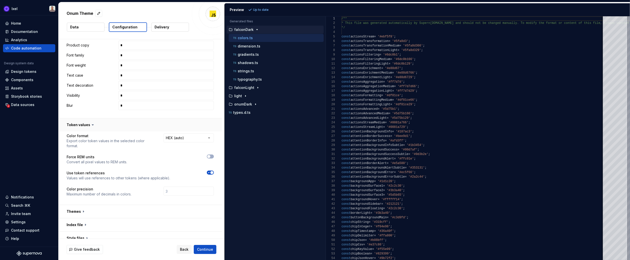
scroll to position [283, 0]
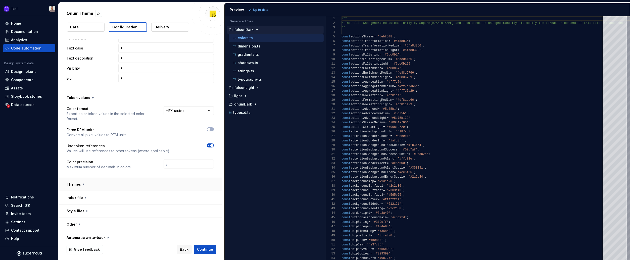
click at [91, 178] on button "button" at bounding box center [140, 184] width 163 height 13
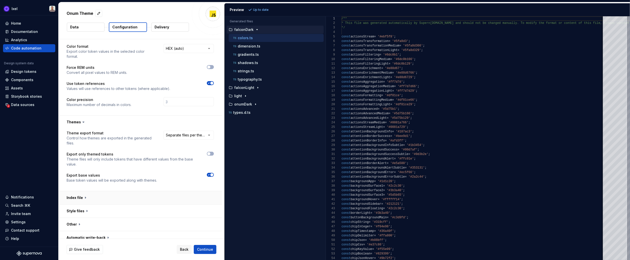
click at [92, 192] on button "button" at bounding box center [140, 197] width 163 height 13
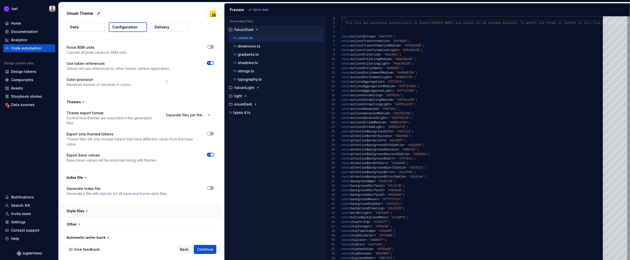
click at [94, 207] on button "button" at bounding box center [140, 211] width 163 height 13
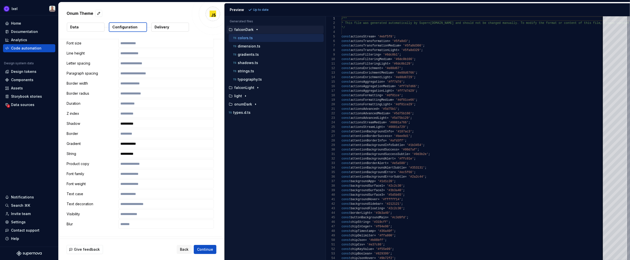
scroll to position [729, 0]
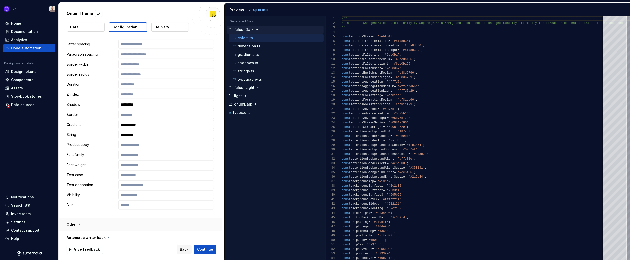
click at [95, 218] on button "button" at bounding box center [140, 224] width 163 height 13
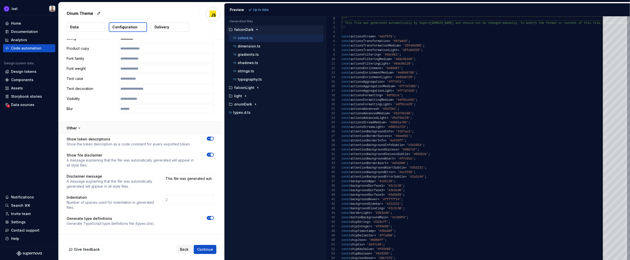
scroll to position [829, 0]
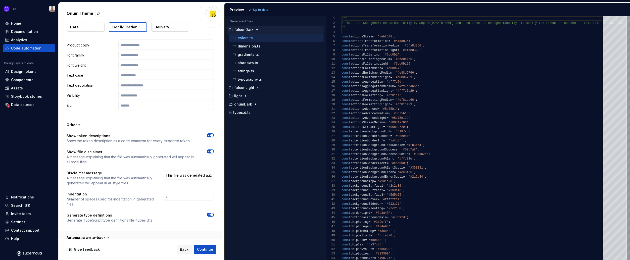
click at [92, 233] on button "button" at bounding box center [140, 237] width 163 height 13
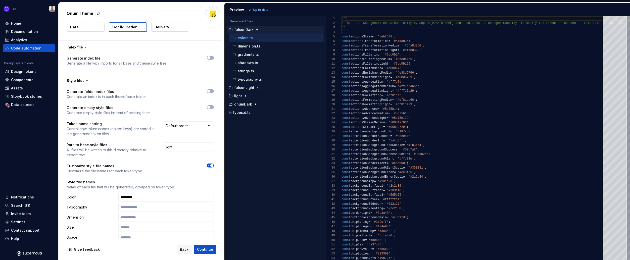
scroll to position [488, 0]
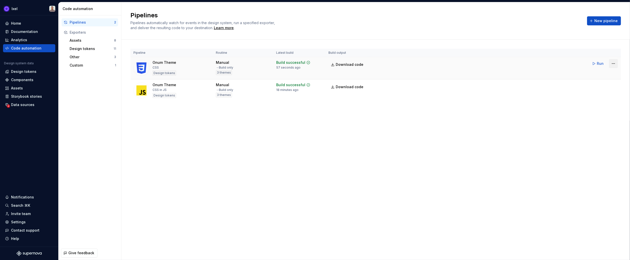
click at [611, 63] on html "Ixel Home Documentation Analytics Code automation Design system data Design tok…" at bounding box center [315, 130] width 630 height 260
click at [594, 74] on div "Edit pipeline" at bounding box center [607, 74] width 43 height 5
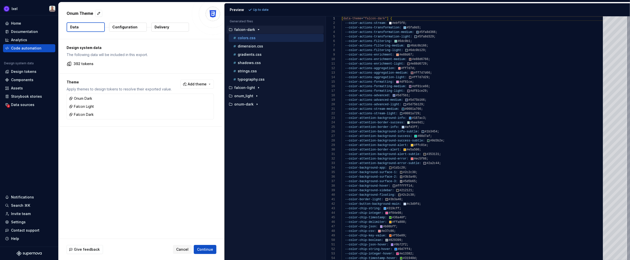
click at [119, 31] on button "Configuration" at bounding box center [128, 27] width 38 height 9
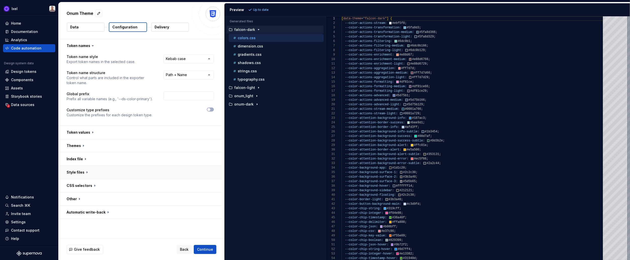
click at [150, 169] on button "button" at bounding box center [140, 172] width 163 height 13
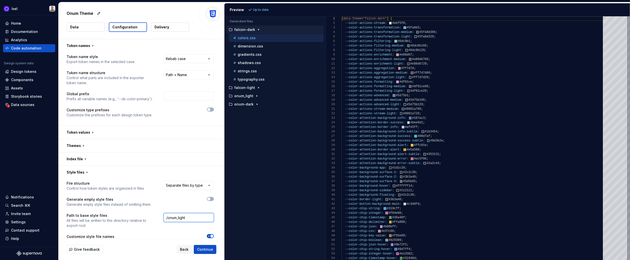
click at [182, 220] on input "./onum_light" at bounding box center [189, 217] width 50 height 9
type input "./onum-light"
click at [266, 10] on span "Refresh preview" at bounding box center [265, 10] width 25 height 4
click at [35, 71] on div "Design tokens" at bounding box center [29, 71] width 48 height 5
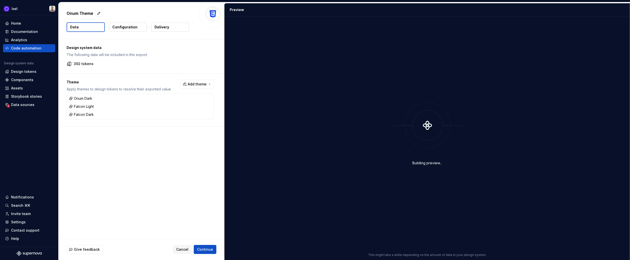
click at [115, 21] on div "Onum Theme Data Configuration Delivery" at bounding box center [142, 20] width 166 height 37
click at [118, 28] on p "Configuration" at bounding box center [124, 27] width 25 height 5
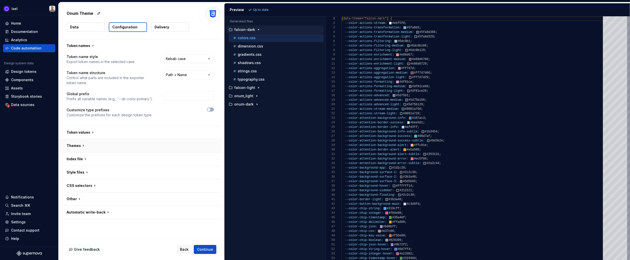
click at [154, 148] on button "button" at bounding box center [140, 145] width 163 height 13
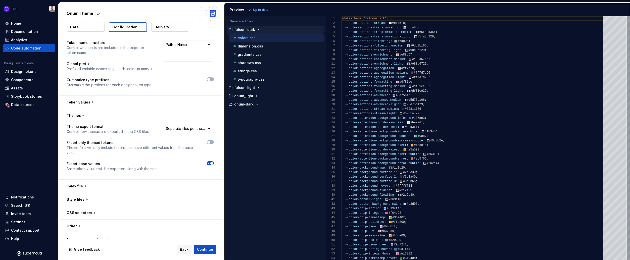
scroll to position [37, 0]
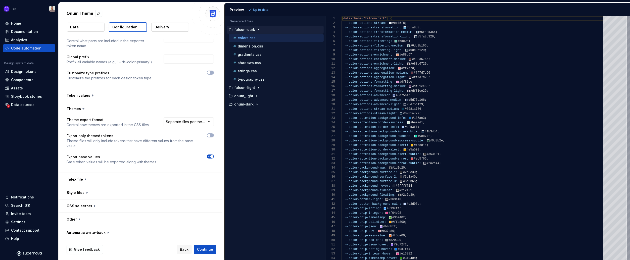
click at [141, 175] on button "button" at bounding box center [140, 179] width 163 height 13
click at [146, 212] on button "button" at bounding box center [140, 212] width 163 height 13
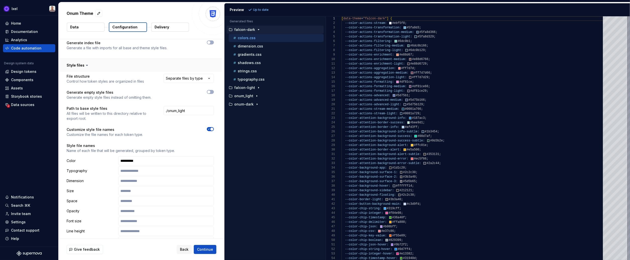
scroll to position [219, 0]
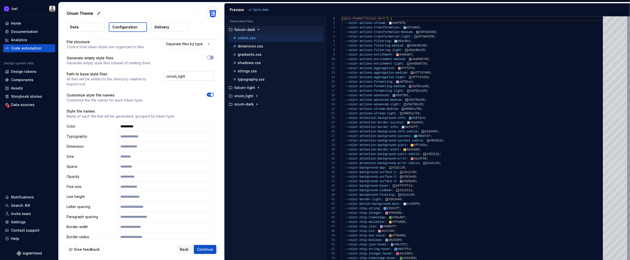
click at [181, 76] on input "./onum_light" at bounding box center [189, 76] width 50 height 9
type input "./onum-light"
click at [207, 246] on button "Continue" at bounding box center [205, 249] width 23 height 9
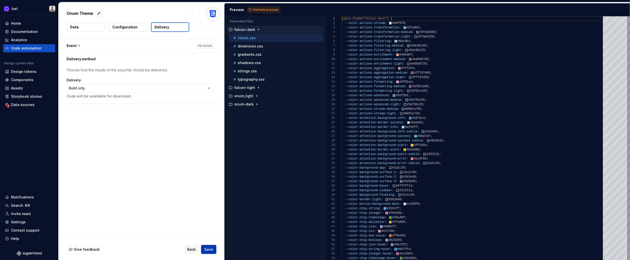
click at [207, 252] on span "Save" at bounding box center [208, 249] width 9 height 5
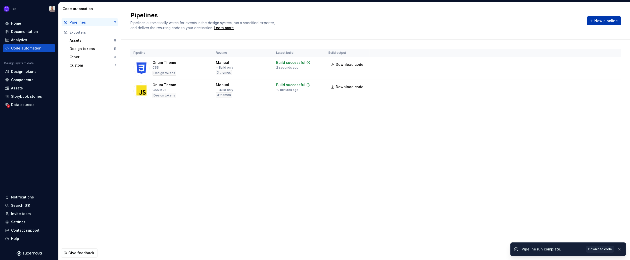
click at [600, 22] on span "New pipeline" at bounding box center [605, 20] width 23 height 5
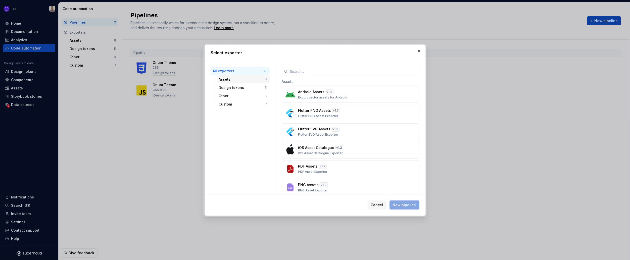
click at [237, 81] on div "Assets" at bounding box center [242, 79] width 47 height 5
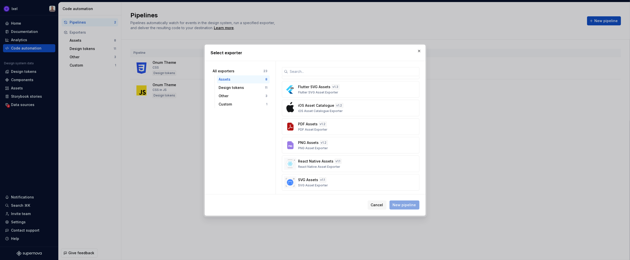
scroll to position [36, 0]
click at [238, 87] on div "Design tokens" at bounding box center [242, 87] width 46 height 5
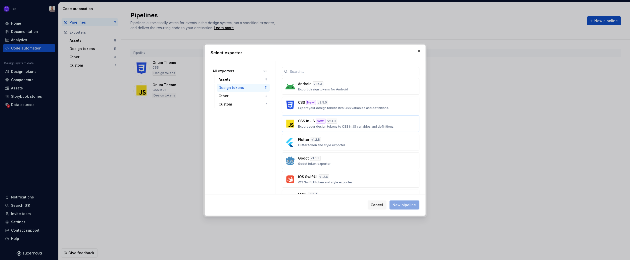
click at [354, 125] on p "Export your design tokens to CSS in JS variables and definitions." at bounding box center [346, 127] width 96 height 4
click at [406, 206] on span "New pipeline" at bounding box center [404, 205] width 23 height 5
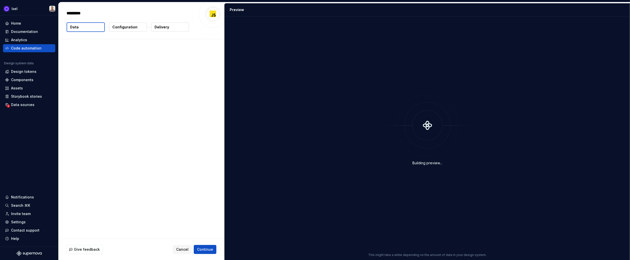
type textarea "*"
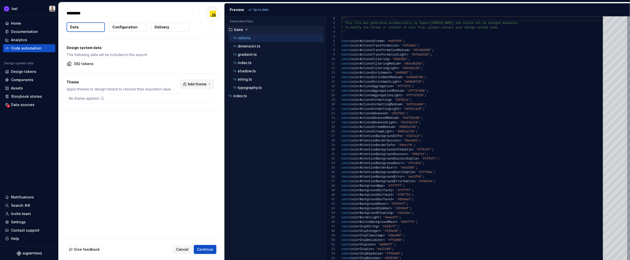
click at [204, 85] on span "Add theme" at bounding box center [197, 84] width 19 height 5
click at [162, 105] on div "Suggestions" at bounding box center [161, 104] width 4 height 4
click at [162, 112] on div "Suggestions" at bounding box center [161, 112] width 4 height 4
click at [162, 120] on div "Suggestions" at bounding box center [161, 120] width 4 height 4
click at [143, 139] on html "Ixel Home Documentation Analytics Code automation Design system data Design tok…" at bounding box center [315, 130] width 630 height 260
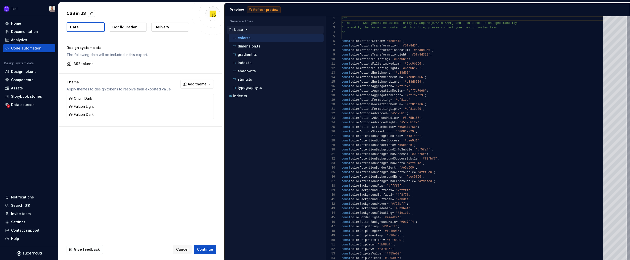
click at [262, 10] on span "Refresh preview" at bounding box center [265, 10] width 25 height 4
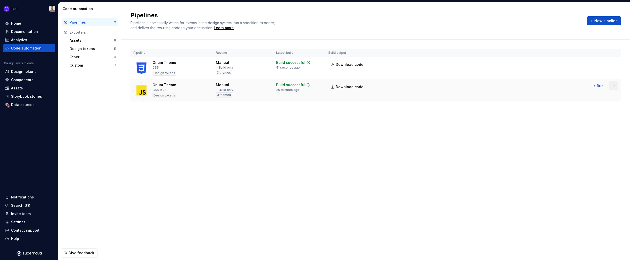
click at [613, 85] on html "Ixel Home Documentation Analytics Code automation Design system data Design tok…" at bounding box center [315, 130] width 630 height 260
click at [592, 96] on div "Edit pipeline" at bounding box center [607, 96] width 43 height 5
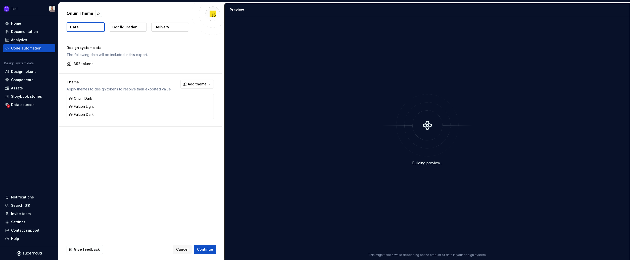
click at [129, 28] on p "Configuration" at bounding box center [124, 27] width 25 height 5
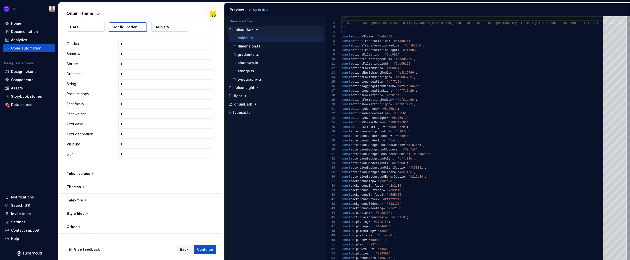
scroll to position [215, 0]
click at [96, 206] on button "button" at bounding box center [140, 206] width 163 height 13
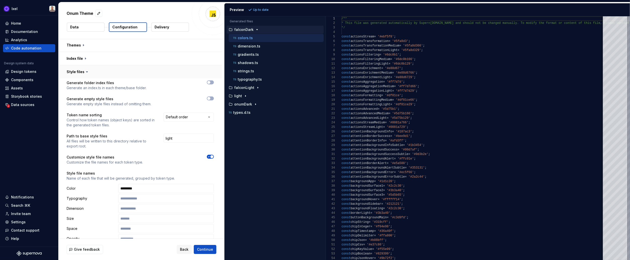
scroll to position [353, 0]
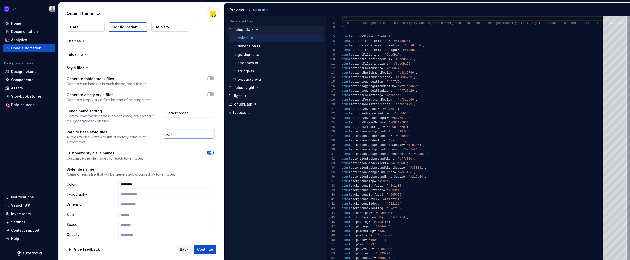
click at [191, 132] on input "light" at bounding box center [189, 134] width 50 height 9
type input "onumLight"
click at [260, 10] on span "Refresh preview" at bounding box center [265, 10] width 25 height 4
click at [257, 29] on icon "button" at bounding box center [257, 29] width 1 height 1
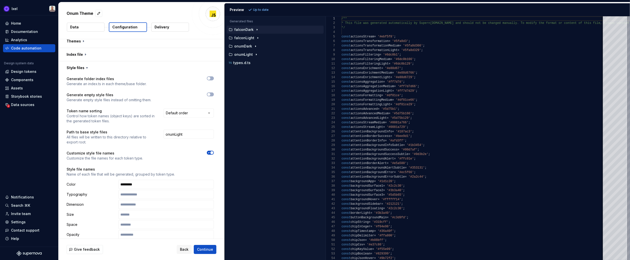
click at [162, 27] on p "Delivery" at bounding box center [162, 27] width 15 height 5
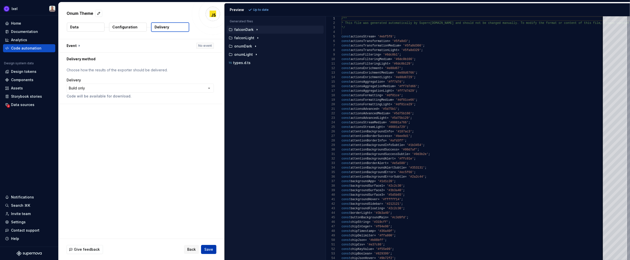
click at [208, 248] on span "Save" at bounding box center [208, 249] width 9 height 5
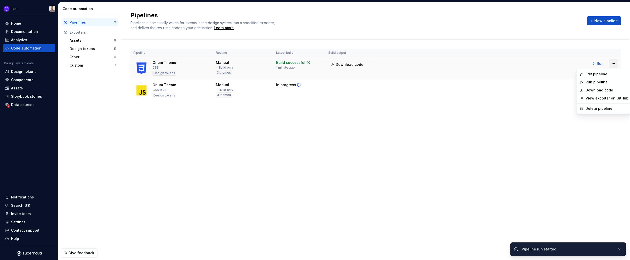
click at [612, 63] on html "Ixel Home Documentation Analytics Code automation Design system data Design tok…" at bounding box center [315, 130] width 630 height 260
click at [585, 74] on div "Edit pipeline" at bounding box center [604, 74] width 53 height 8
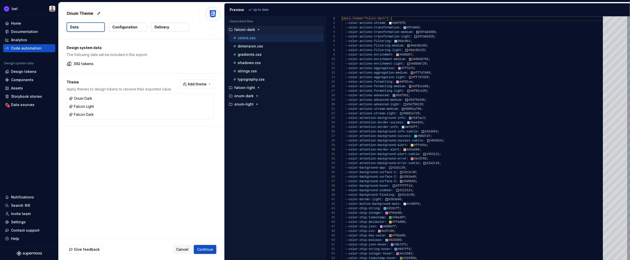
click at [249, 30] on p "falcon-dark" at bounding box center [244, 30] width 21 height 4
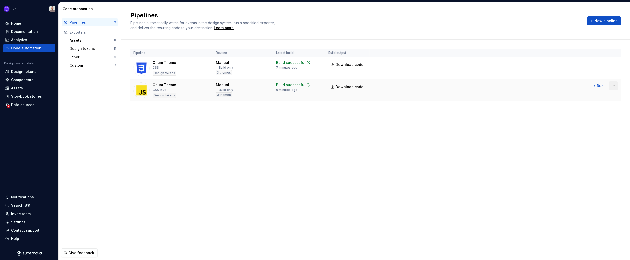
click at [614, 84] on html "Ixel Home Documentation Analytics Code automation Design system data Design tok…" at bounding box center [315, 130] width 630 height 260
click at [596, 95] on div "Edit pipeline" at bounding box center [607, 96] width 43 height 5
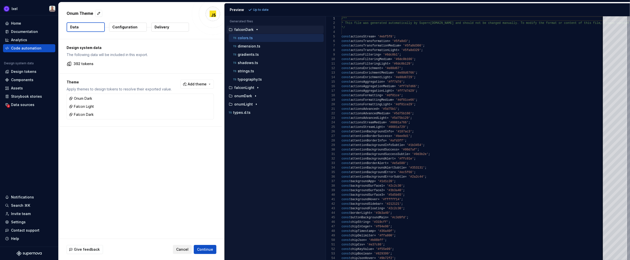
click at [182, 251] on span "Cancel" at bounding box center [182, 249] width 12 height 5
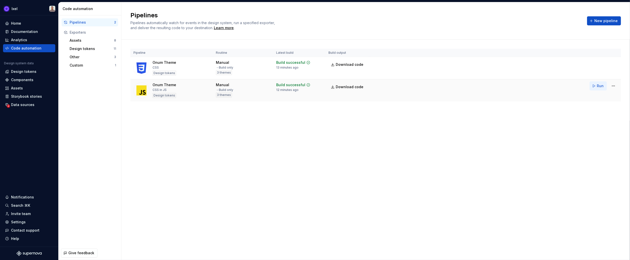
click at [601, 85] on span "Run" at bounding box center [600, 85] width 7 height 5
click at [600, 64] on span "Run" at bounding box center [600, 63] width 7 height 5
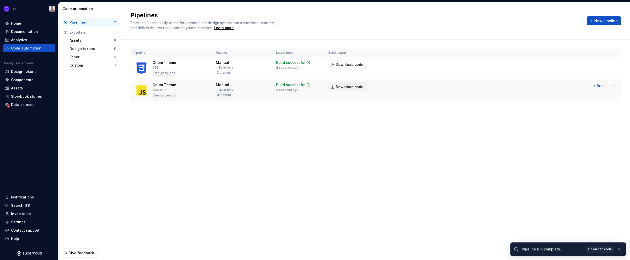
click at [350, 87] on span "Download code" at bounding box center [350, 86] width 28 height 5
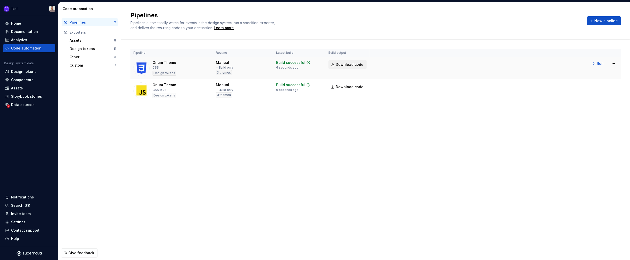
click at [349, 63] on span "Download code" at bounding box center [350, 64] width 28 height 5
